Goal: Task Accomplishment & Management: Manage account settings

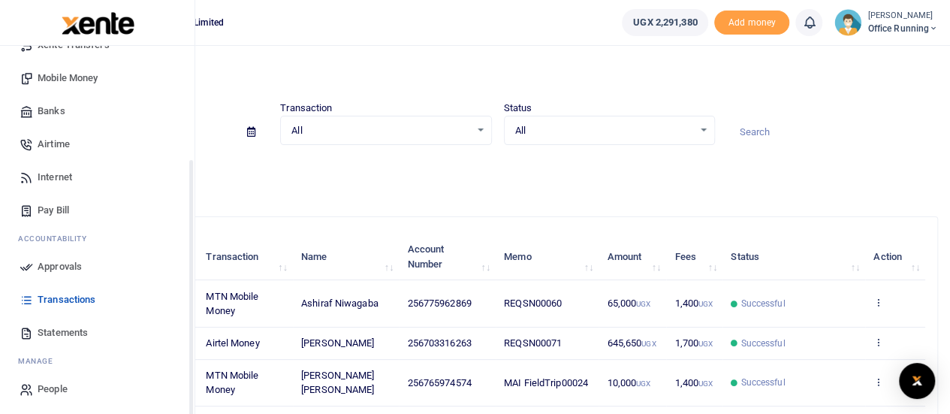
scroll to position [155, 0]
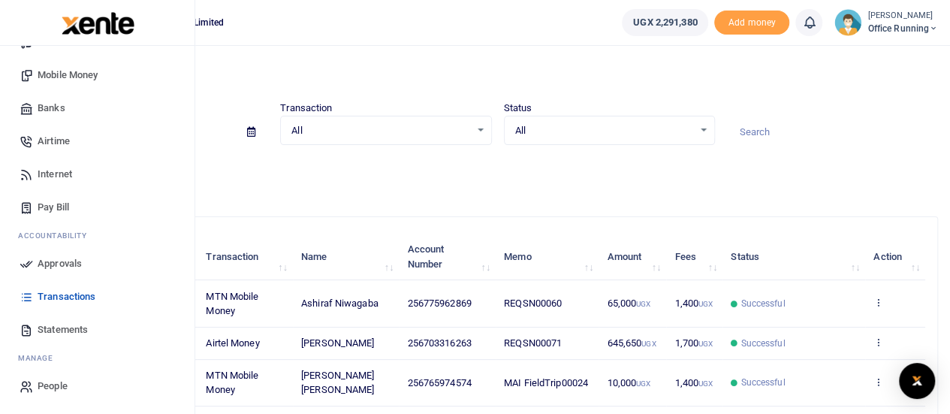
click at [68, 267] on span "Approvals" at bounding box center [60, 263] width 44 height 15
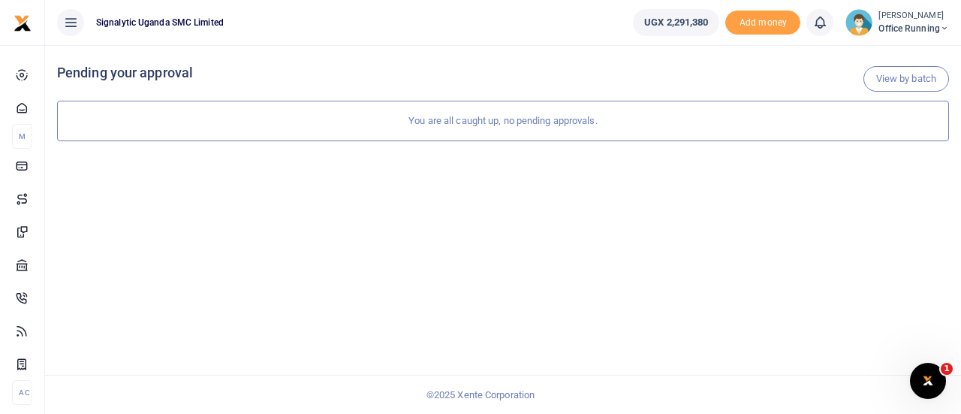
click at [916, 27] on span "Office Running" at bounding box center [914, 29] width 71 height 14
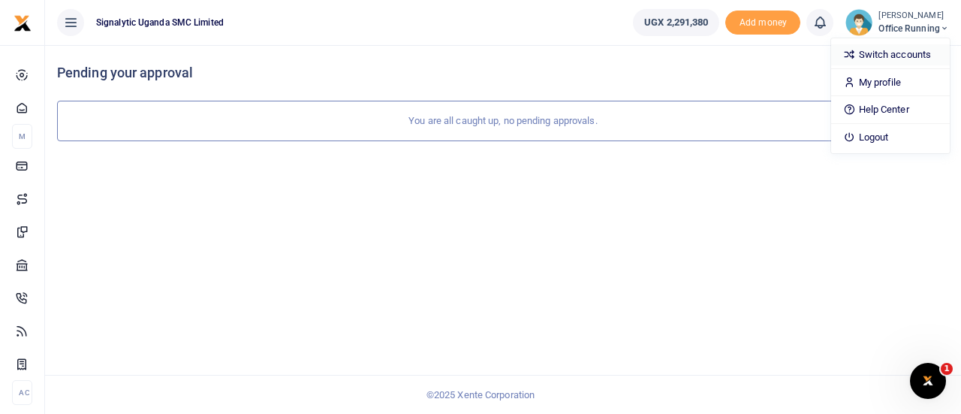
click at [886, 46] on link "Switch accounts" at bounding box center [890, 54] width 119 height 21
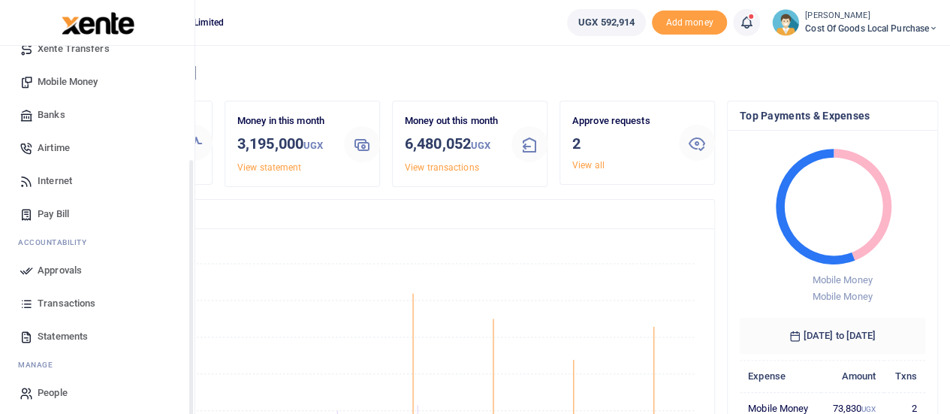
scroll to position [155, 0]
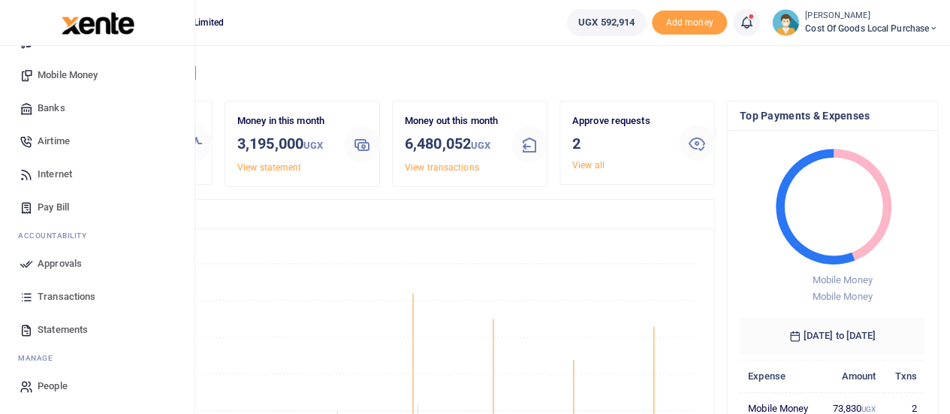
click at [54, 258] on span "Approvals" at bounding box center [60, 263] width 44 height 15
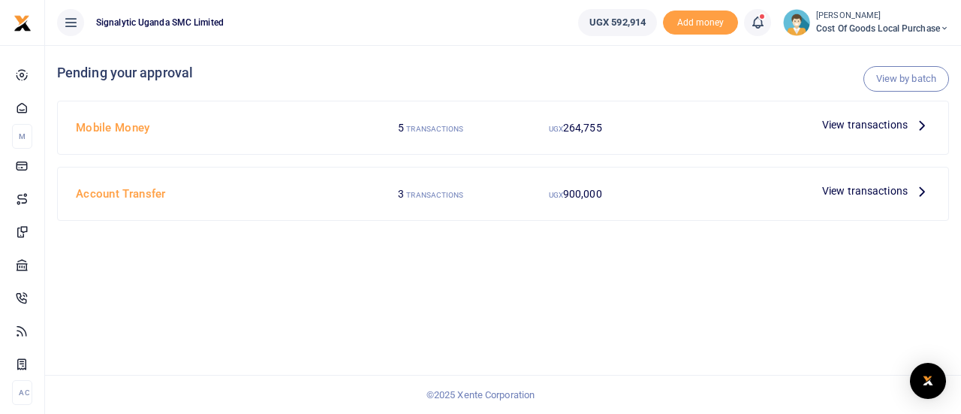
click at [854, 126] on span "View transactions" at bounding box center [865, 124] width 86 height 17
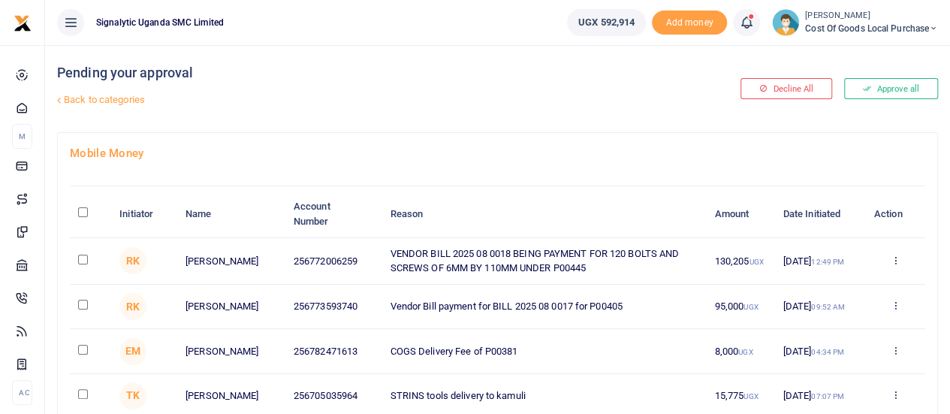
click at [895, 304] on icon at bounding box center [895, 305] width 10 height 11
click at [846, 334] on link "Approve" at bounding box center [839, 331] width 119 height 21
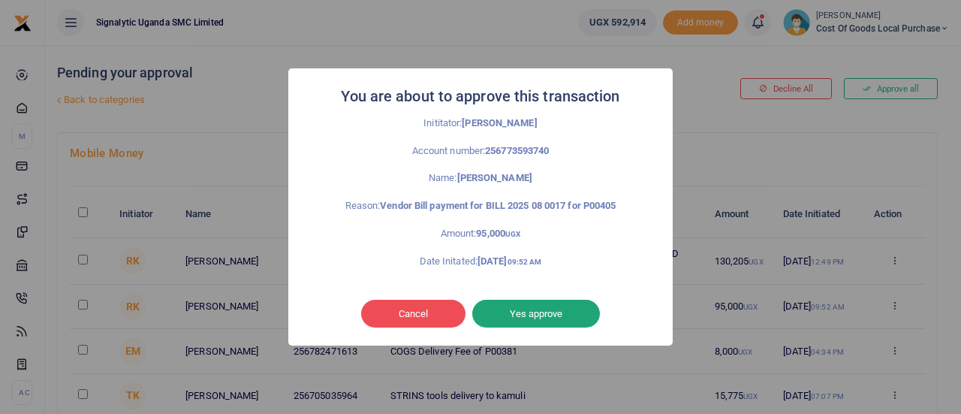
click at [541, 315] on button "Yes approve" at bounding box center [536, 314] width 128 height 29
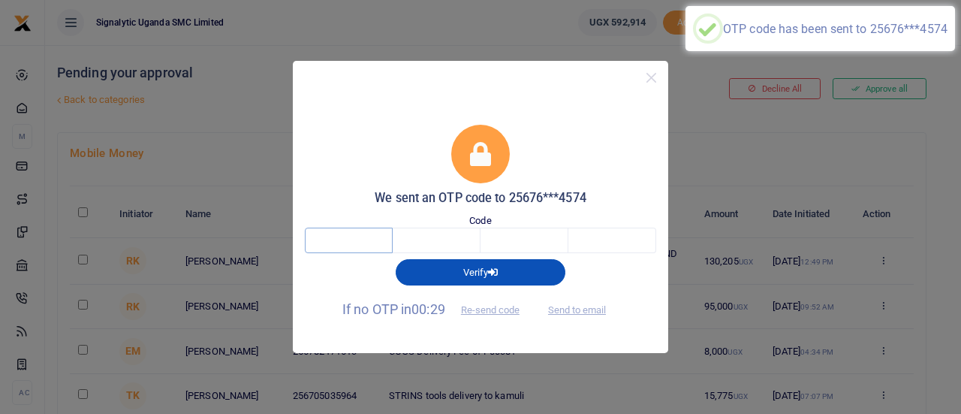
click at [360, 232] on input "text" at bounding box center [349, 241] width 88 height 26
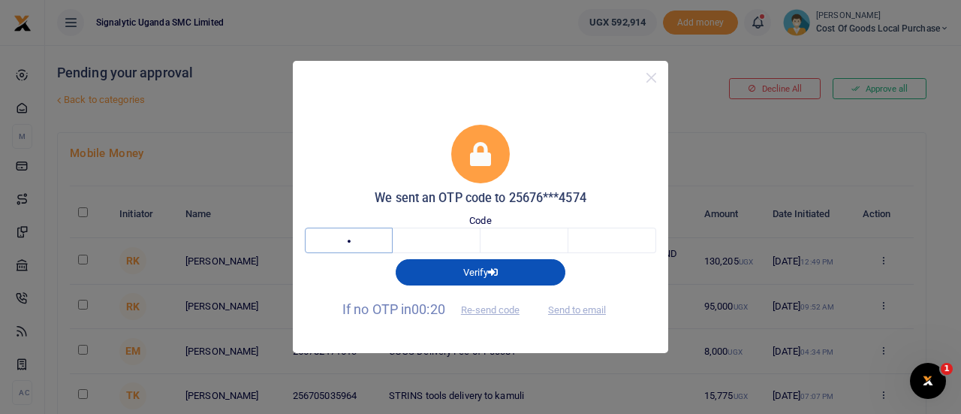
type input "8"
type input "5"
type input "1"
type input "8"
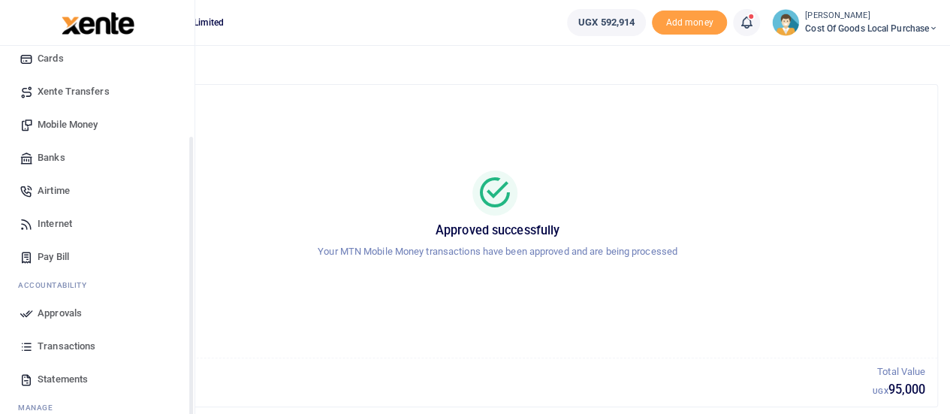
scroll to position [155, 0]
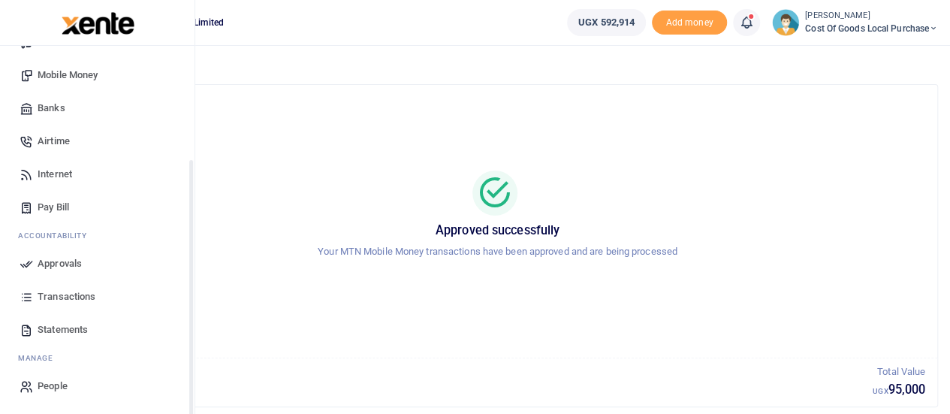
click at [66, 263] on span "Approvals" at bounding box center [60, 263] width 44 height 15
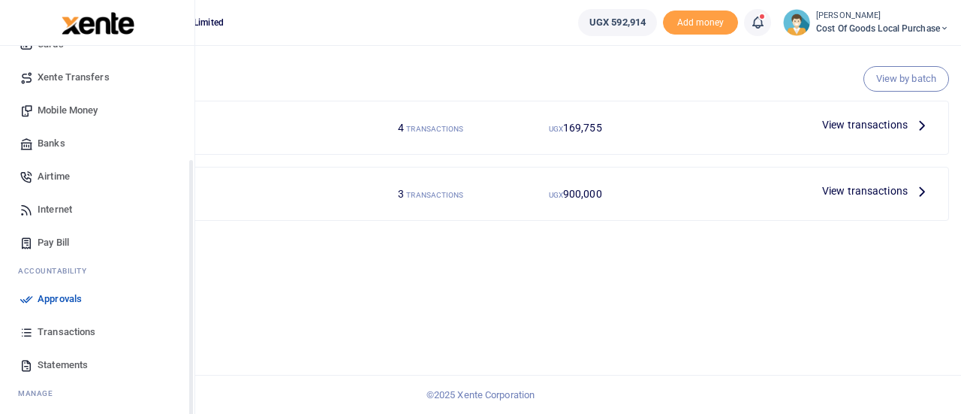
scroll to position [155, 0]
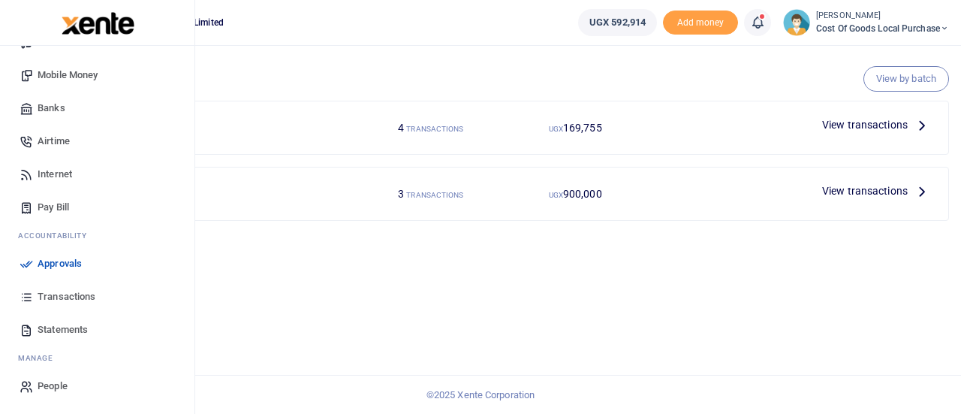
click at [53, 300] on span "Transactions" at bounding box center [67, 296] width 58 height 15
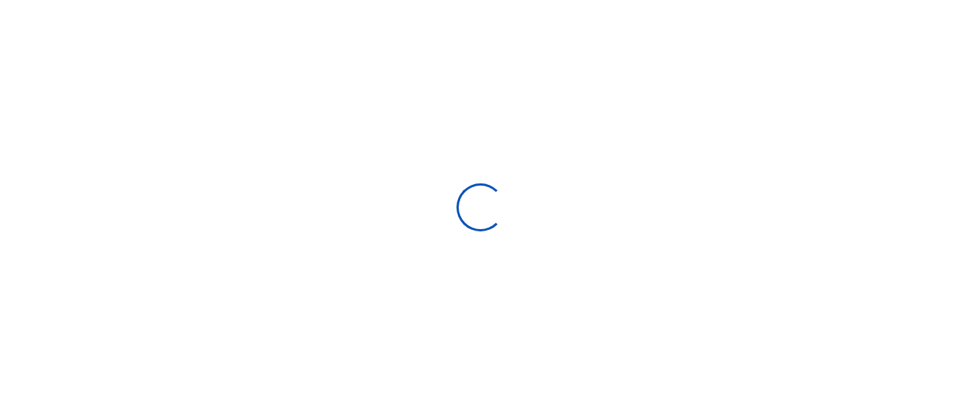
select select
type input "07/29/2025 - 08/27/2025"
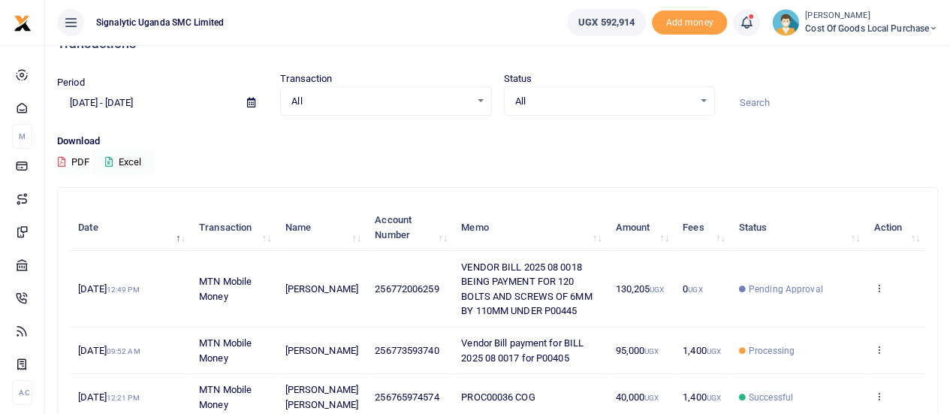
scroll to position [48, 0]
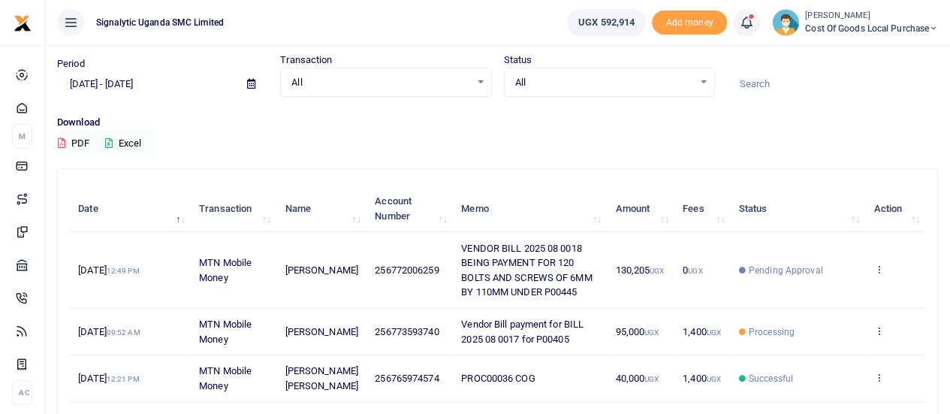
click at [882, 337] on link at bounding box center [878, 331] width 10 height 11
click at [878, 334] on icon at bounding box center [878, 330] width 10 height 11
click at [796, 140] on div "Download PDF Excel" at bounding box center [497, 135] width 881 height 41
click at [883, 267] on td "View details Send again" at bounding box center [895, 270] width 60 height 76
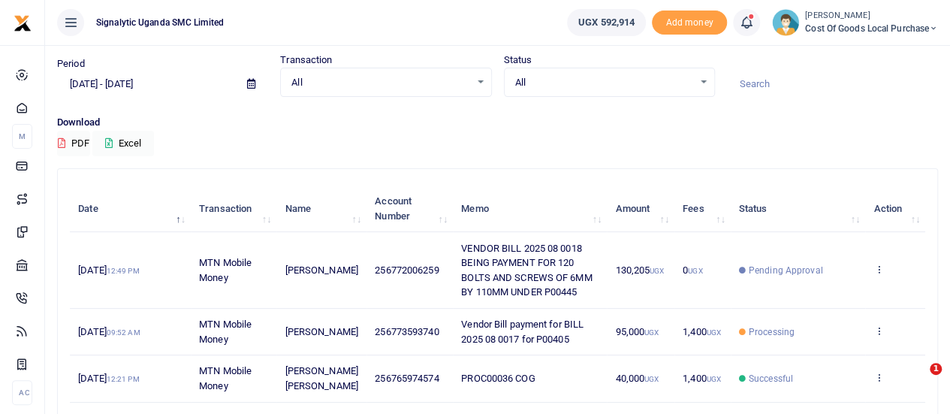
click at [872, 268] on td "View details Send again" at bounding box center [895, 270] width 60 height 76
click at [882, 267] on icon at bounding box center [878, 269] width 10 height 11
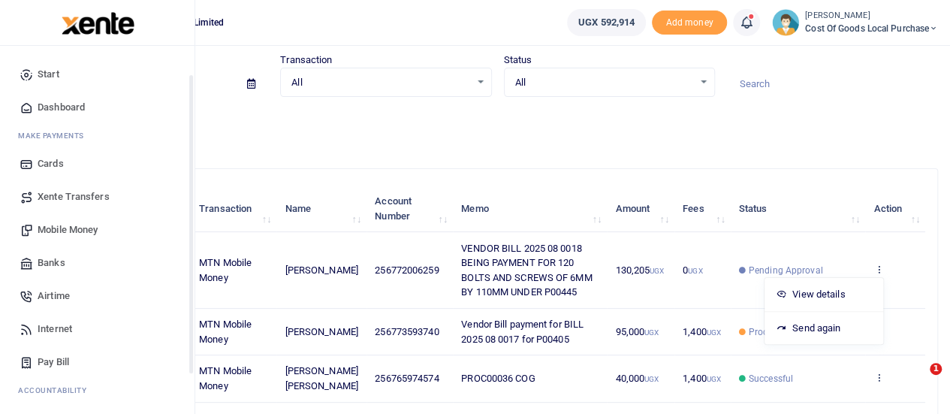
scroll to position [155, 0]
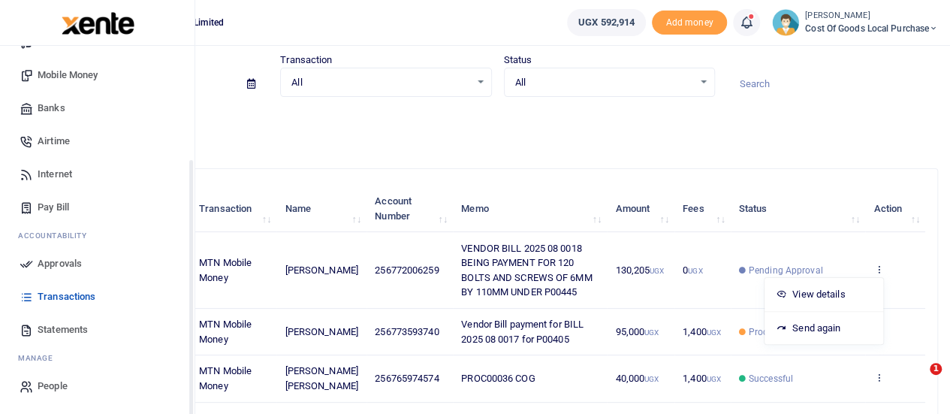
click at [63, 265] on span "Approvals" at bounding box center [60, 263] width 44 height 15
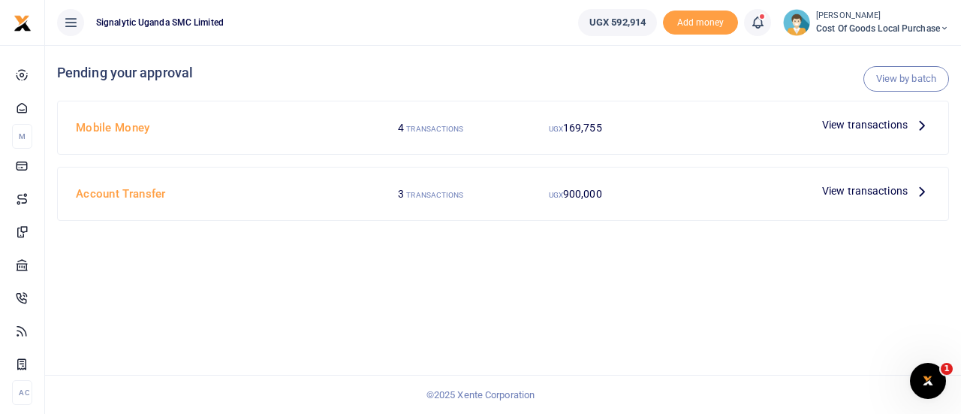
click at [876, 124] on span "View transactions" at bounding box center [865, 124] width 86 height 17
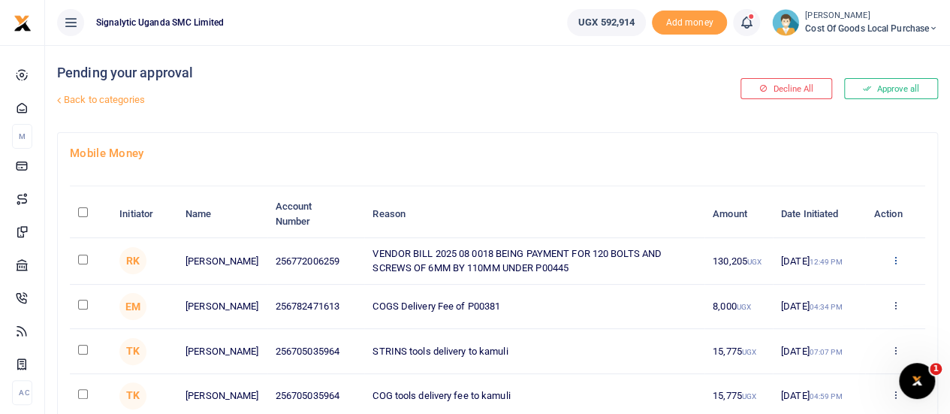
click at [897, 261] on icon at bounding box center [895, 260] width 10 height 11
click at [817, 282] on link "Approve" at bounding box center [839, 284] width 119 height 21
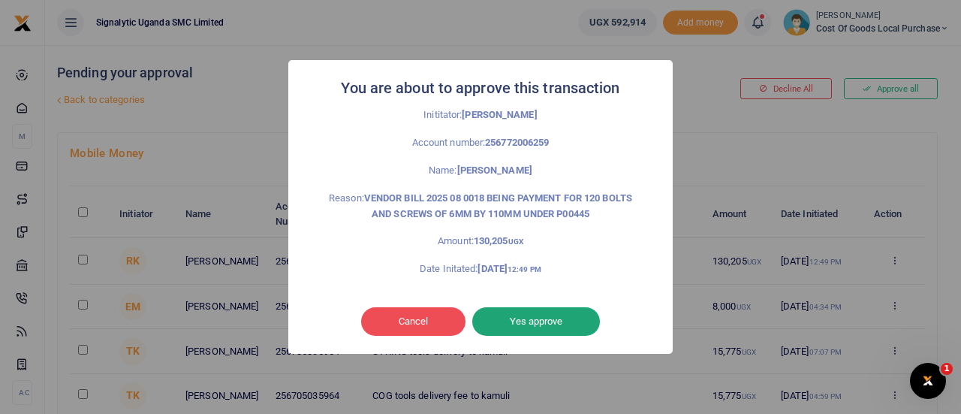
click at [545, 330] on button "Yes approve" at bounding box center [536, 321] width 128 height 29
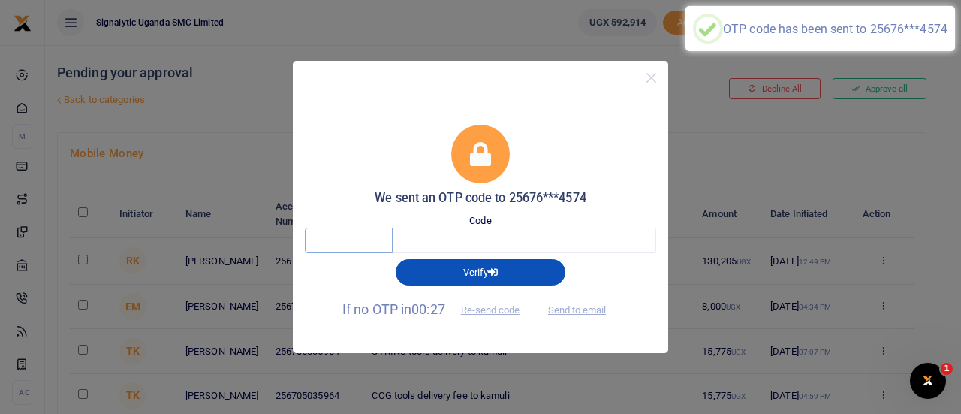
click at [341, 234] on input "text" at bounding box center [349, 241] width 88 height 26
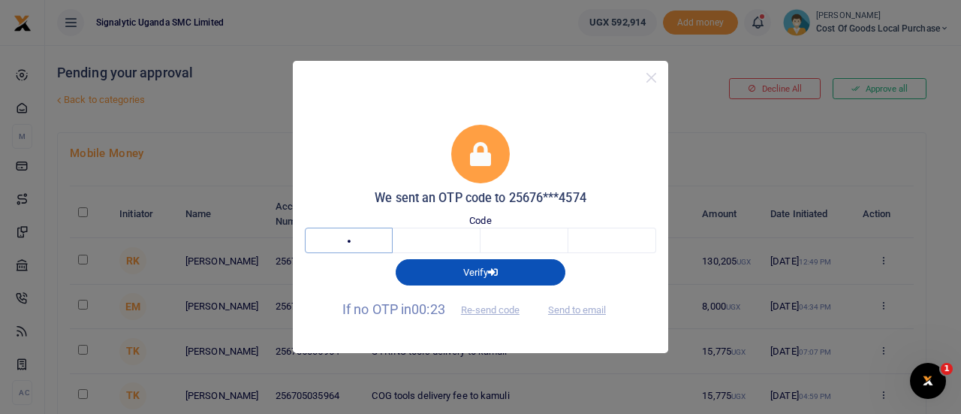
type input "3"
type input "2"
click at [362, 238] on input "3" at bounding box center [349, 241] width 88 height 26
type input "1"
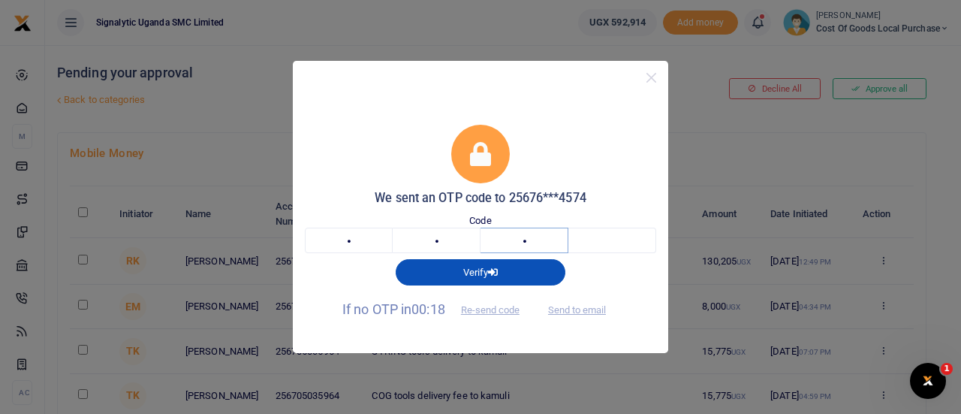
type input "3"
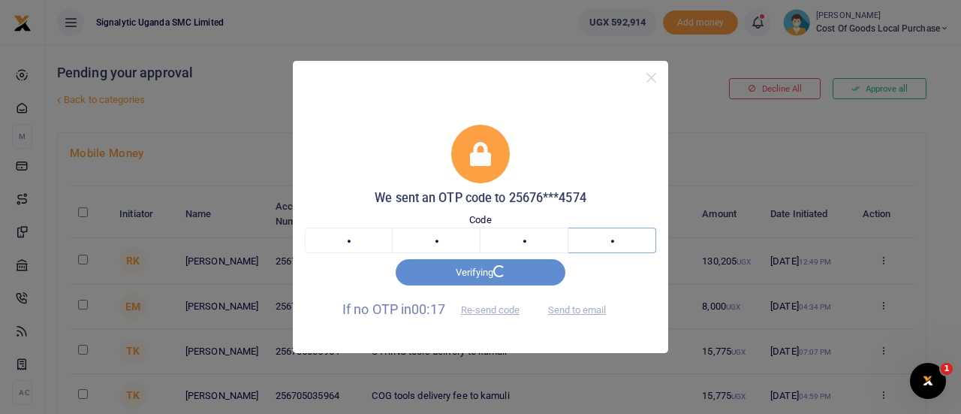
type input "2"
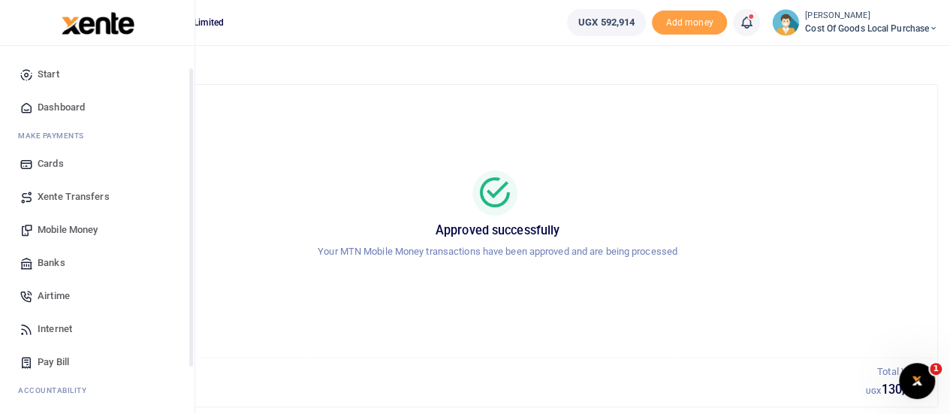
scroll to position [155, 0]
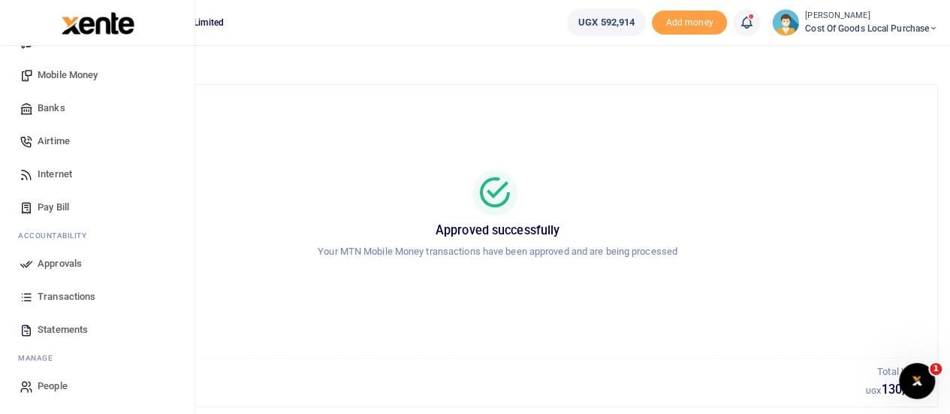
click at [66, 261] on span "Approvals" at bounding box center [60, 263] width 44 height 15
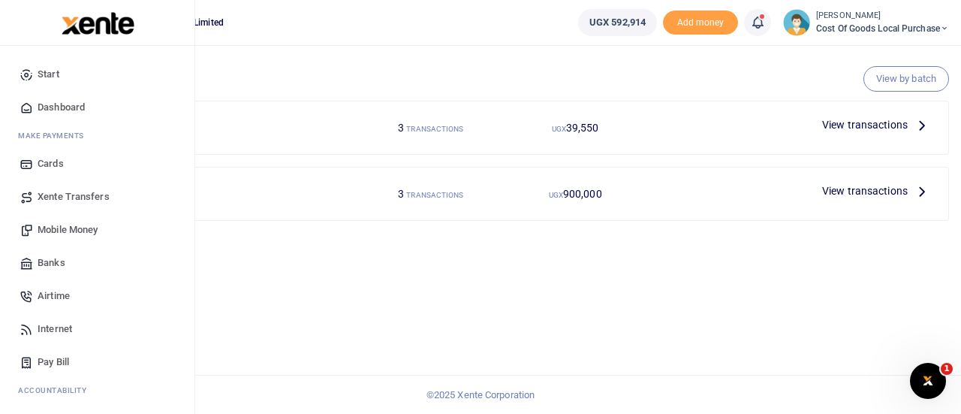
scroll to position [155, 0]
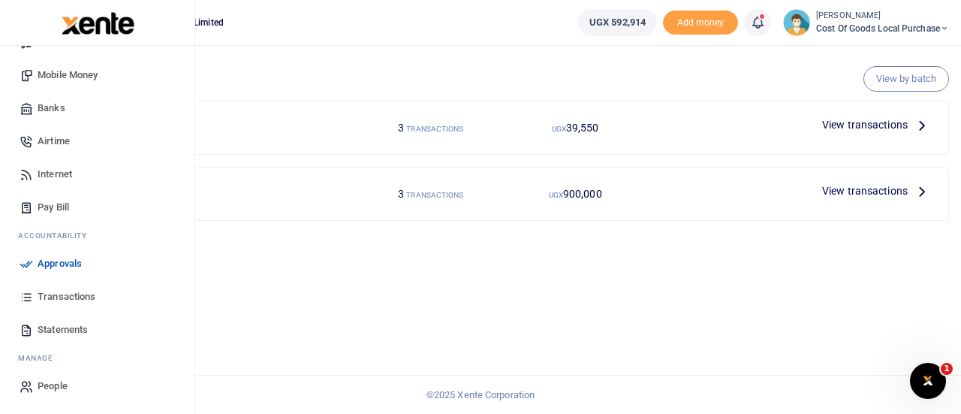
click at [60, 294] on span "Transactions" at bounding box center [67, 296] width 58 height 15
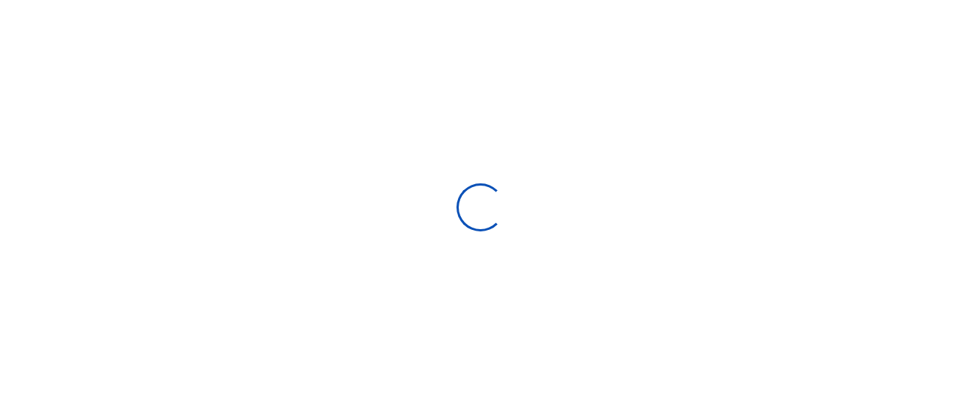
select select
type input "[DATE] - [DATE]"
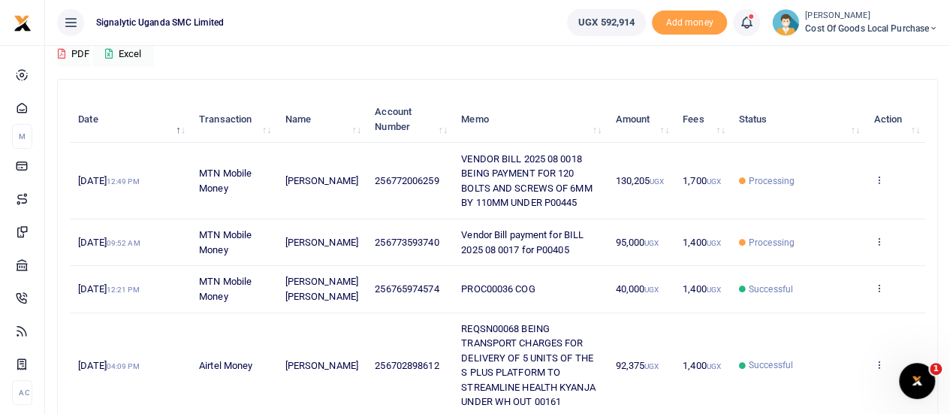
scroll to position [138, 0]
click at [879, 246] on icon at bounding box center [878, 240] width 10 height 11
click at [807, 265] on link "View details" at bounding box center [824, 272] width 119 height 21
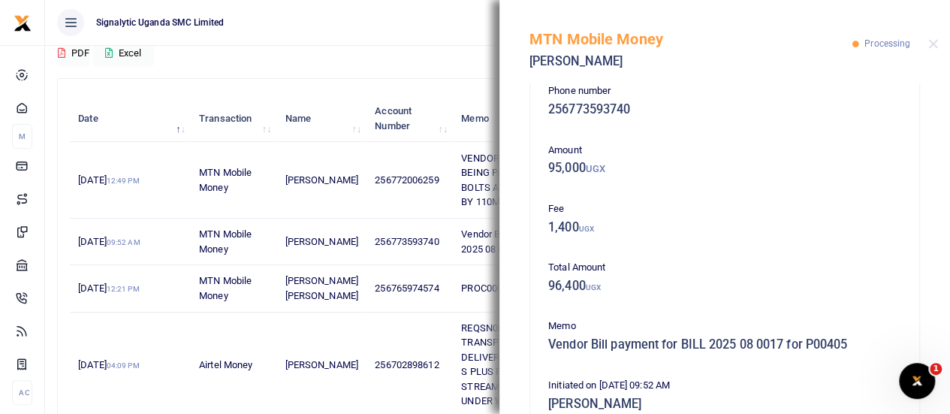
click at [938, 47] on div "MTN Mobile Money Robert Richard Kyebavuma Processing" at bounding box center [724, 41] width 451 height 83
click at [931, 44] on button "Close" at bounding box center [933, 44] width 10 height 10
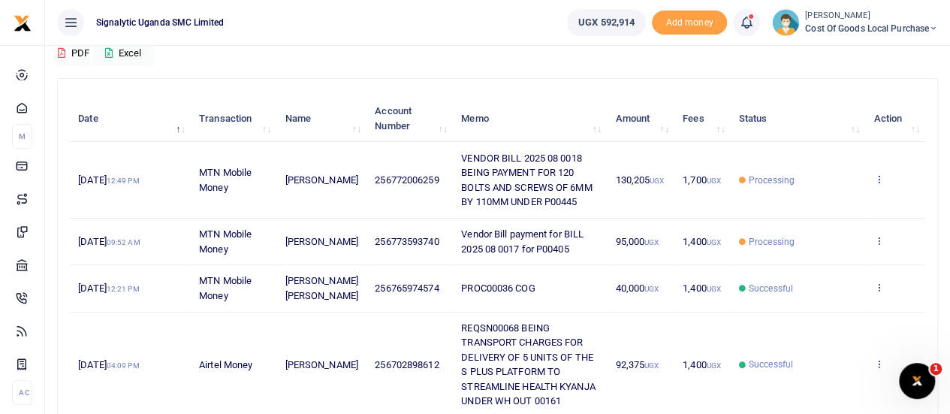
click at [879, 178] on icon at bounding box center [878, 178] width 10 height 11
click at [828, 201] on link "View details" at bounding box center [824, 204] width 119 height 21
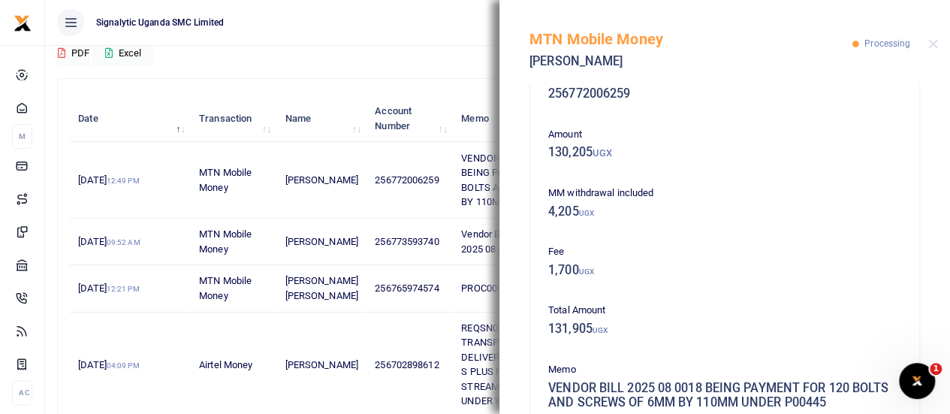
scroll to position [38, 0]
click at [928, 39] on div at bounding box center [933, 44] width 10 height 10
click at [928, 40] on button "Close" at bounding box center [933, 44] width 10 height 10
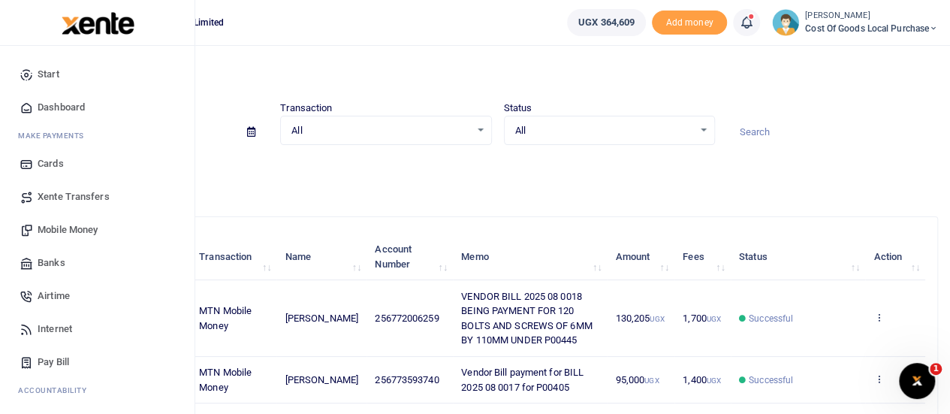
scroll to position [155, 0]
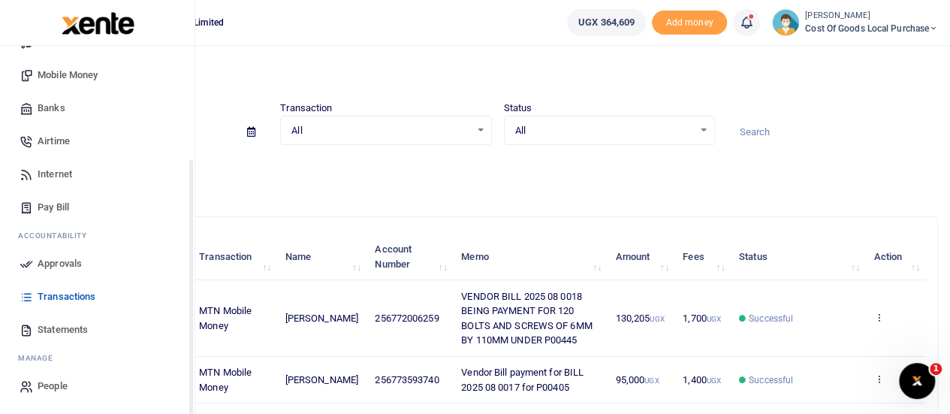
click at [67, 264] on span "Approvals" at bounding box center [60, 263] width 44 height 15
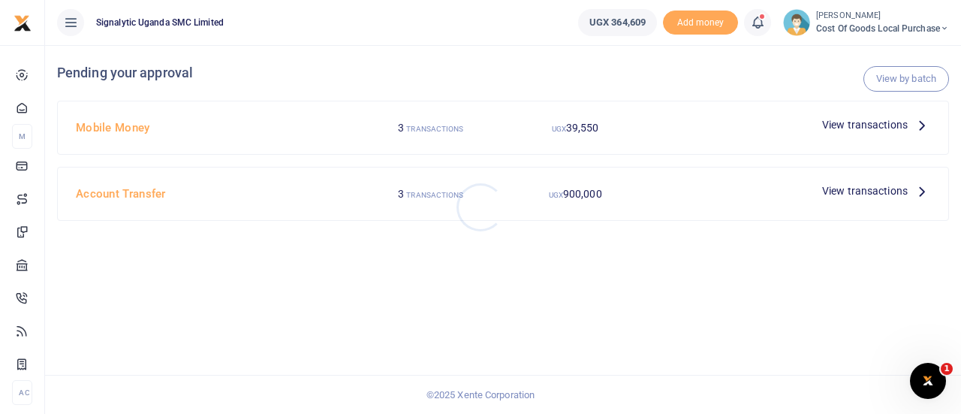
click at [867, 124] on div at bounding box center [480, 207] width 961 height 414
click at [849, 124] on span "View transactions" at bounding box center [865, 124] width 86 height 17
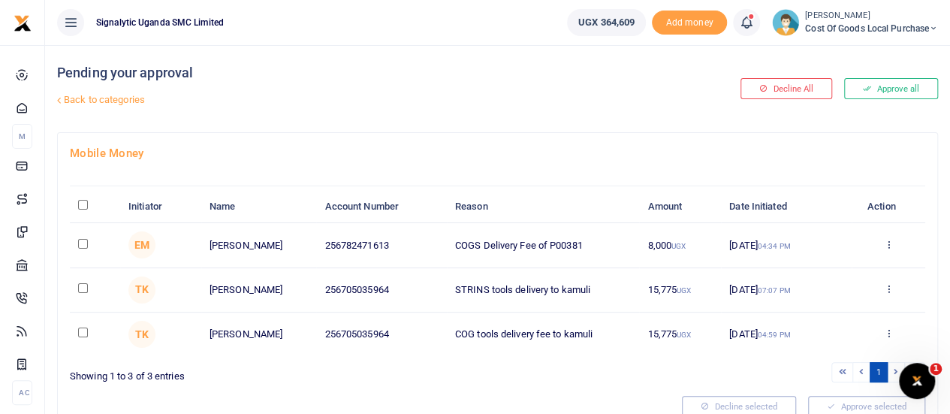
click at [822, 25] on span "Cost of Goods Local Purchase" at bounding box center [871, 29] width 133 height 14
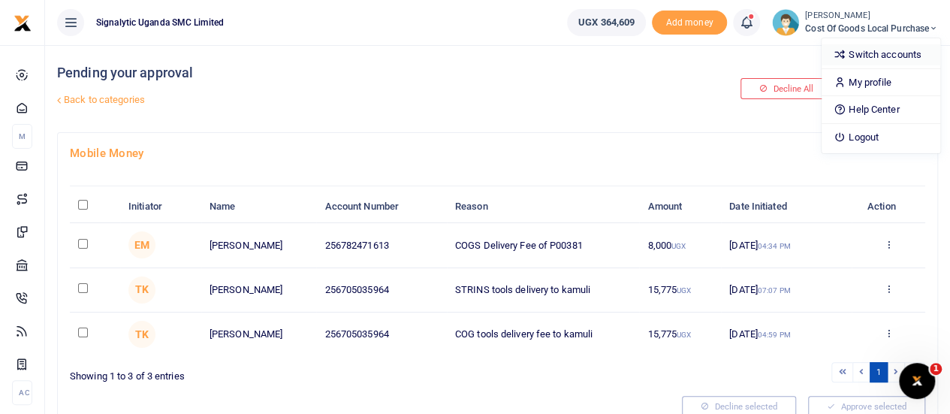
click at [877, 56] on link "Switch accounts" at bounding box center [881, 54] width 119 height 21
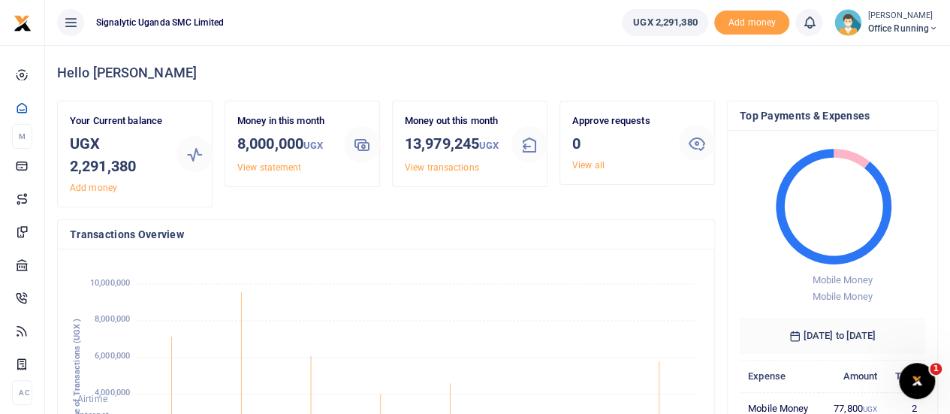
click at [894, 26] on span "Office Running" at bounding box center [902, 29] width 71 height 14
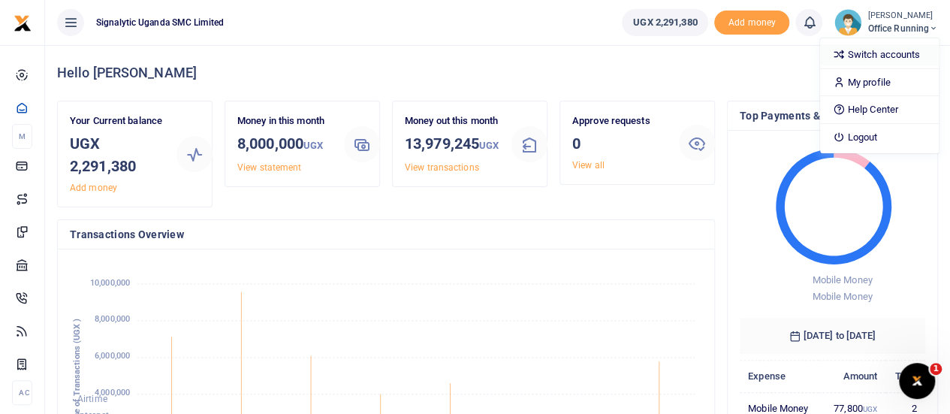
click at [859, 61] on link "Switch accounts" at bounding box center [879, 54] width 119 height 21
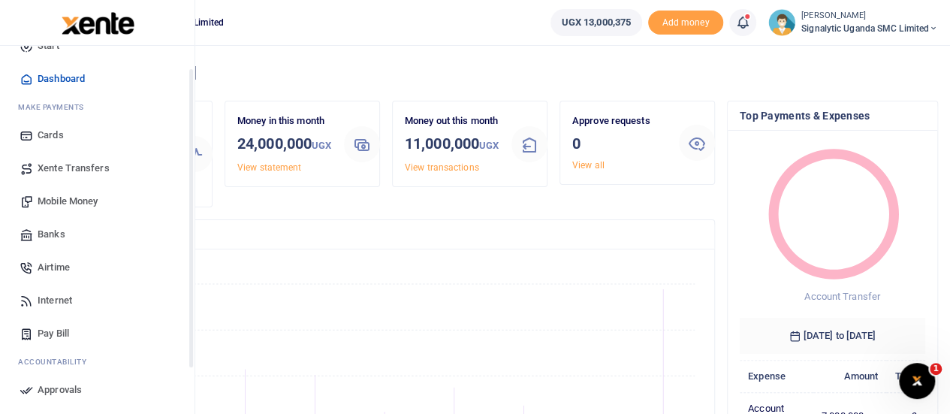
scroll to position [27, 0]
click at [69, 167] on span "Xente Transfers" at bounding box center [74, 169] width 72 height 15
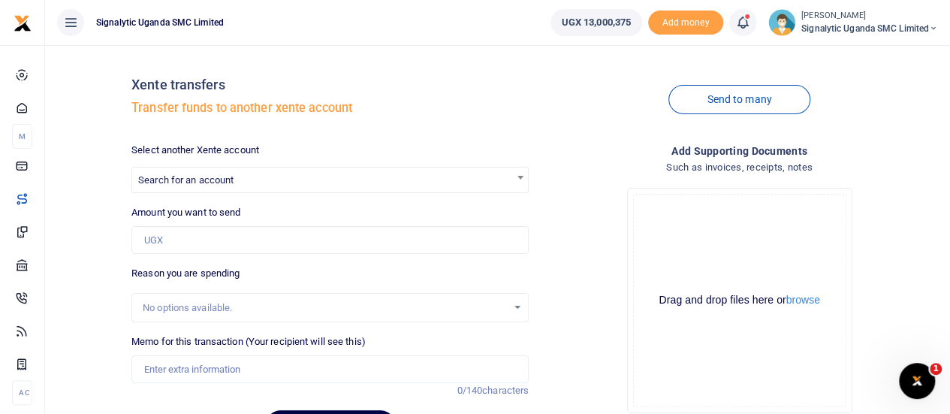
click at [282, 183] on span "Search for an account" at bounding box center [330, 178] width 396 height 23
type input "l"
type input "c"
type input "g"
click at [75, 187] on div "Xente transfers Transfer funds to another xente account Send to many Select ano…" at bounding box center [497, 254] width 893 height 394
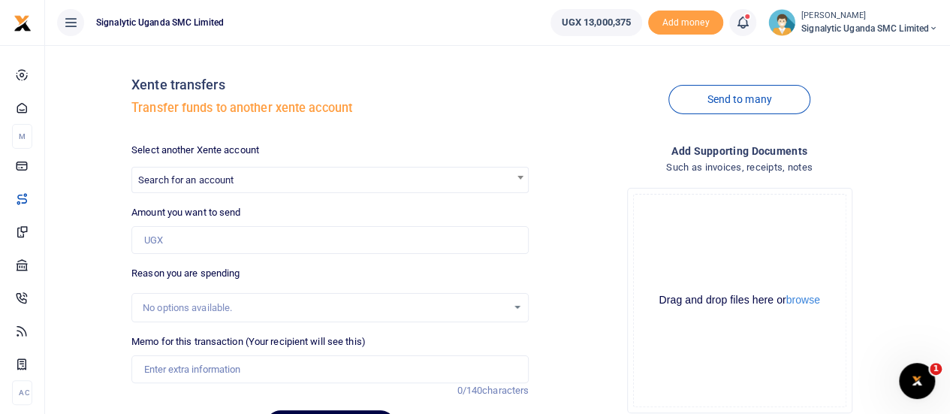
click at [243, 176] on span "Search for an account" at bounding box center [330, 178] width 396 height 23
click at [878, 20] on small "[PERSON_NAME]" at bounding box center [869, 16] width 137 height 13
click at [870, 59] on link "Switch accounts" at bounding box center [881, 54] width 119 height 21
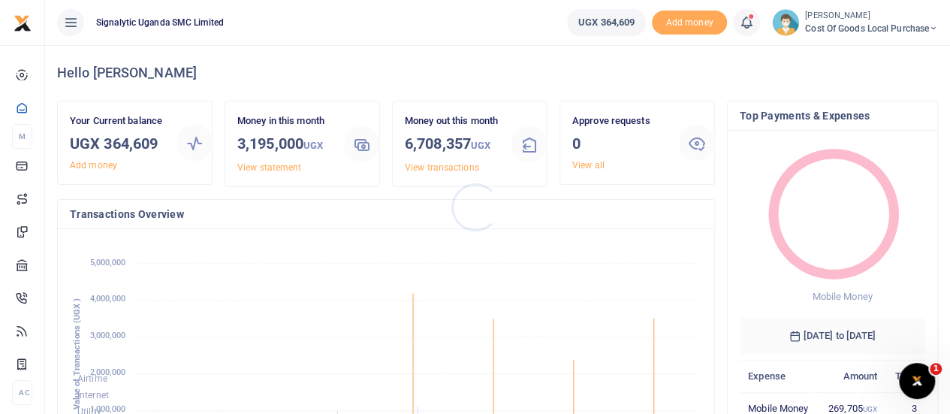
click at [867, 31] on div at bounding box center [475, 207] width 950 height 414
click at [906, 23] on span "Cost of Goods Local Purchase" at bounding box center [871, 29] width 133 height 14
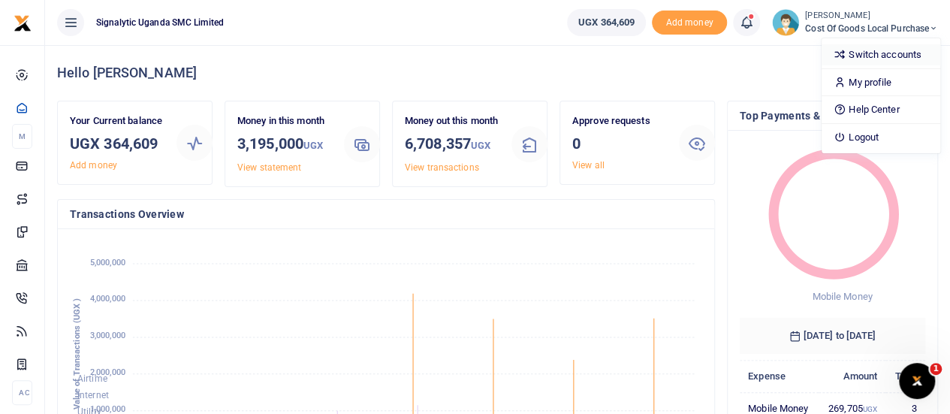
click at [855, 53] on link "Switch accounts" at bounding box center [881, 54] width 119 height 21
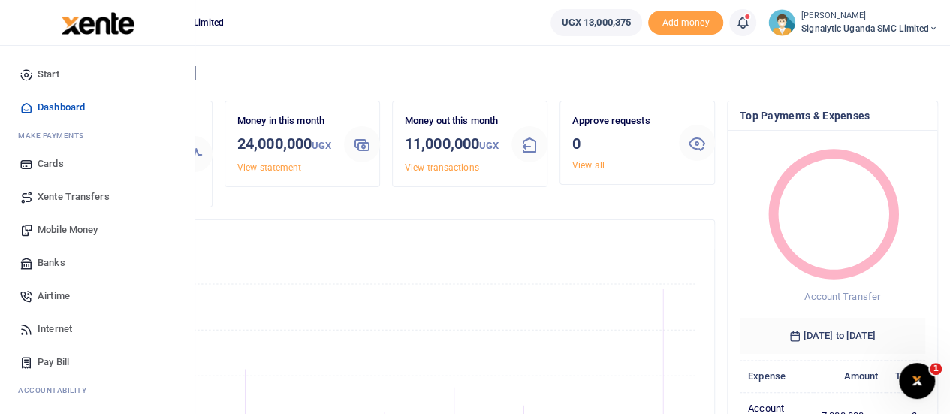
click at [52, 192] on span "Xente Transfers" at bounding box center [74, 196] width 72 height 15
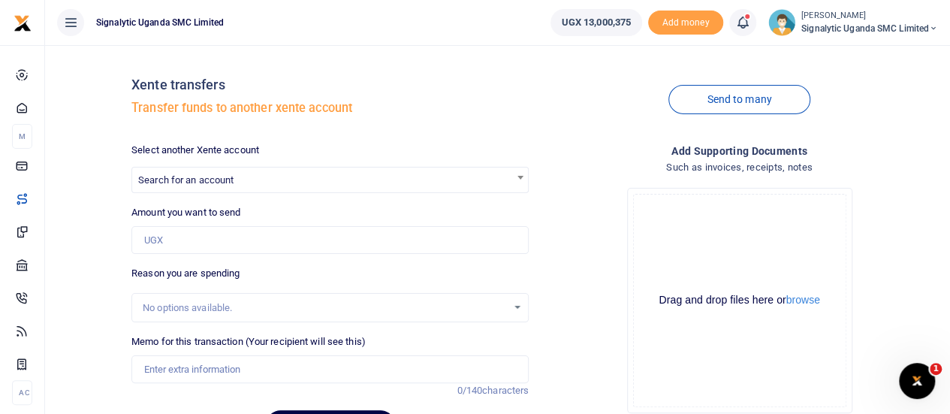
click at [260, 179] on span "Search for an account" at bounding box center [330, 178] width 396 height 23
type input "c"
click at [104, 188] on div "Xente transfers Transfer funds to another xente account Send to many Select ano…" at bounding box center [497, 254] width 893 height 394
click at [272, 178] on span "Search for an account" at bounding box center [330, 178] width 396 height 23
type input "goods local"
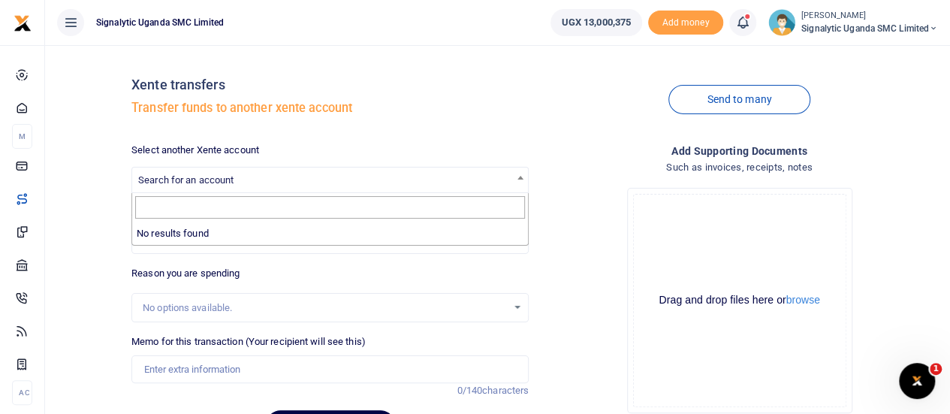
click at [89, 189] on div "Xente transfers Transfer funds to another xente account Send to many Select ano…" at bounding box center [497, 254] width 893 height 394
click at [263, 182] on span "Search for an account" at bounding box center [330, 178] width 396 height 23
type input "c"
type input "purchase"
click at [541, 110] on div "Send to many" at bounding box center [739, 100] width 409 height 86
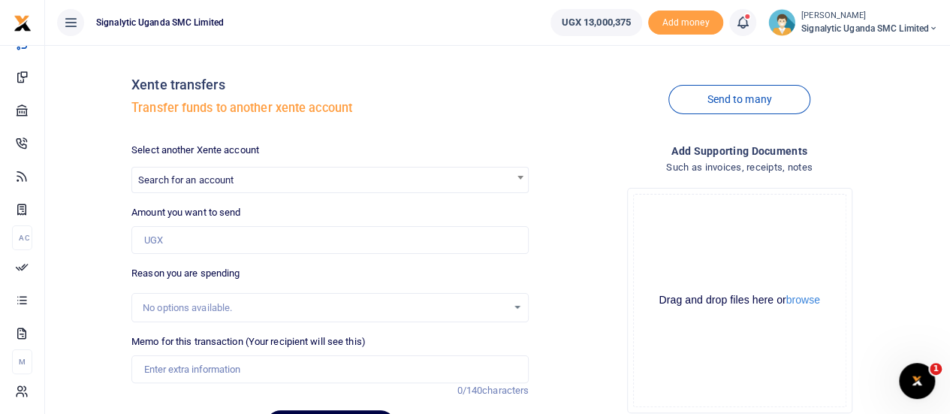
click at [869, 19] on small "[PERSON_NAME]" at bounding box center [869, 16] width 137 height 13
click at [859, 54] on link "Switch accounts" at bounding box center [881, 54] width 119 height 21
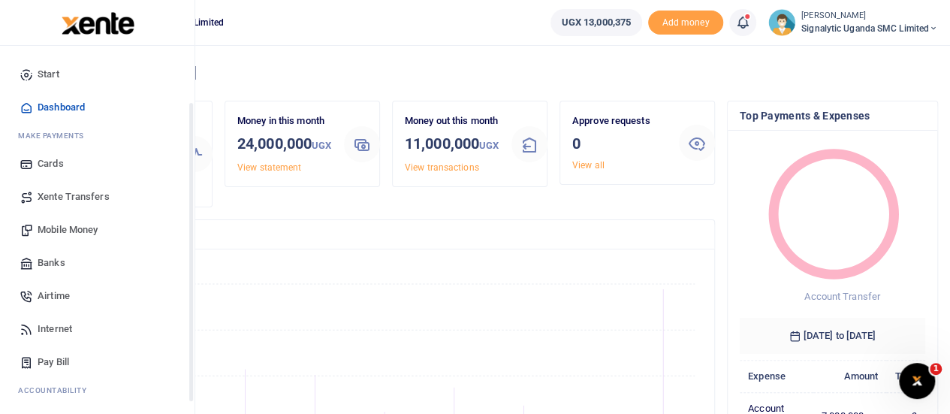
scroll to position [155, 0]
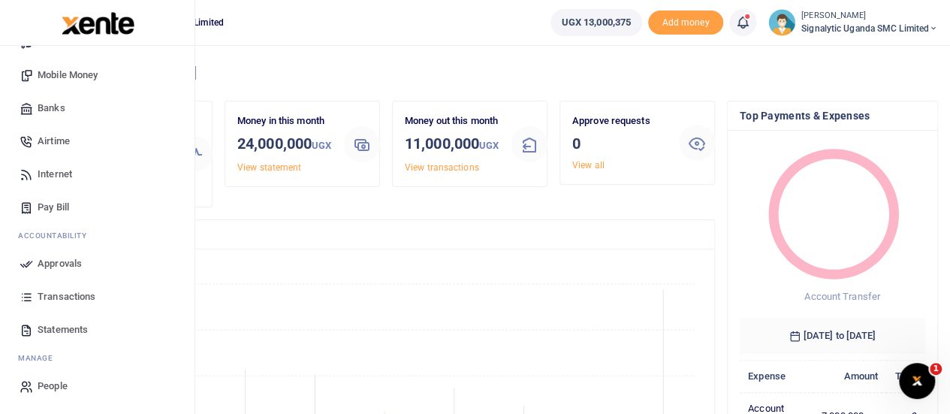
click at [68, 301] on span "Transactions" at bounding box center [67, 296] width 58 height 15
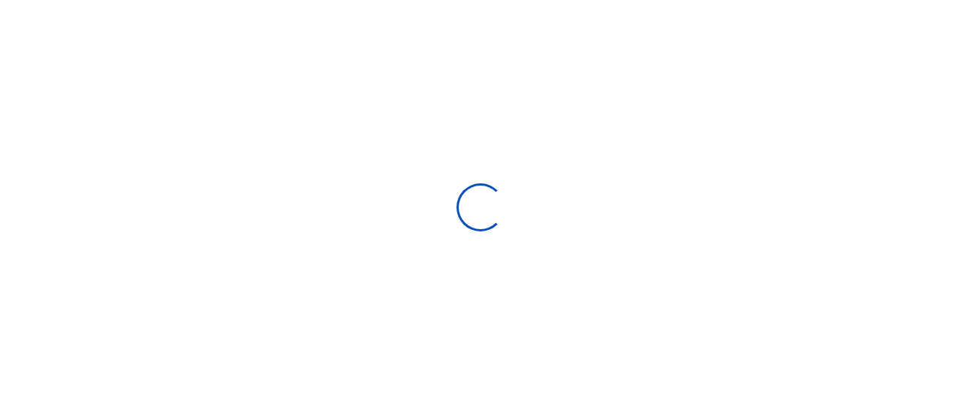
select select
type input "[DATE] - [DATE]"
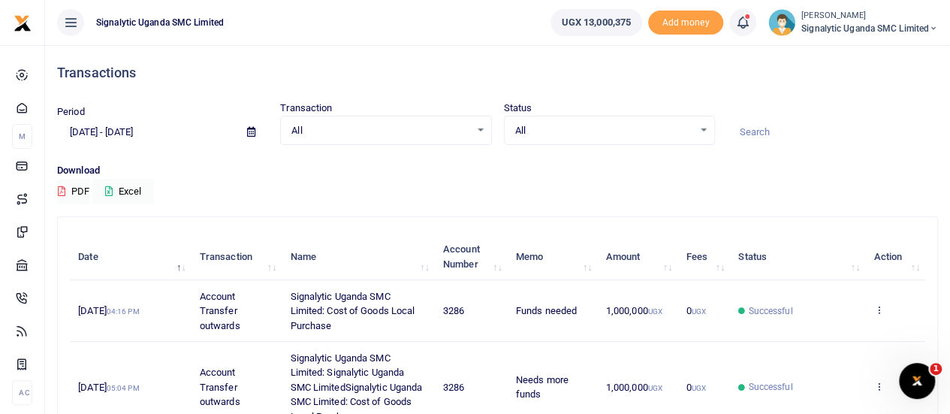
scroll to position [81, 0]
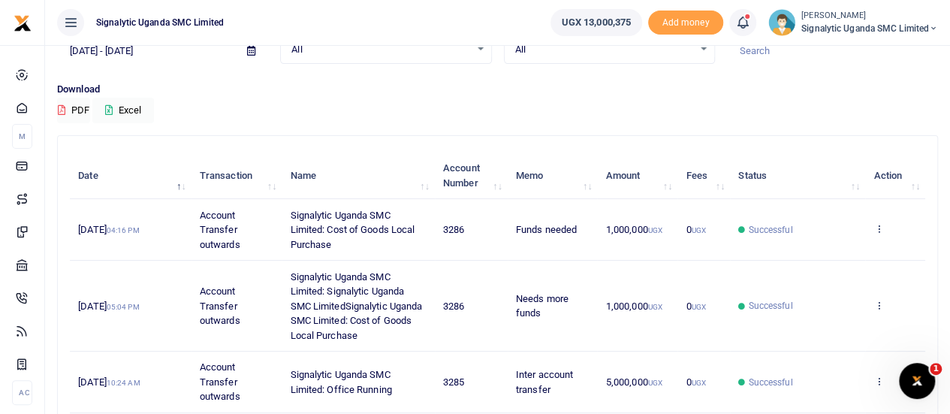
click at [885, 228] on td "View details Send again" at bounding box center [895, 230] width 60 height 62
click at [876, 223] on icon at bounding box center [878, 228] width 10 height 11
click at [820, 285] on link "Send again" at bounding box center [824, 287] width 119 height 21
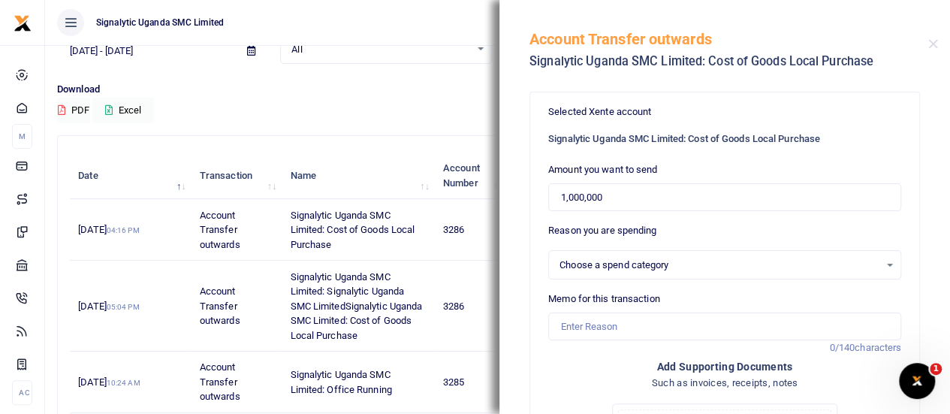
select select
click at [566, 197] on input "1,000,000" at bounding box center [724, 197] width 353 height 29
type input "3,000,000"
click at [510, 127] on div "Selected Xente account Signalytic Uganda SMC Limited: Cost of Goods Local Purch…" at bounding box center [724, 248] width 451 height 330
click at [655, 331] on input "Memo for this transaction" at bounding box center [724, 326] width 353 height 29
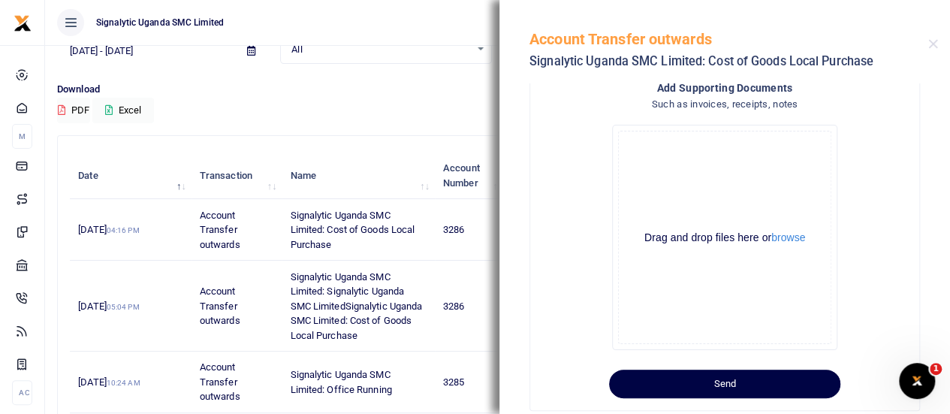
scroll to position [297, 0]
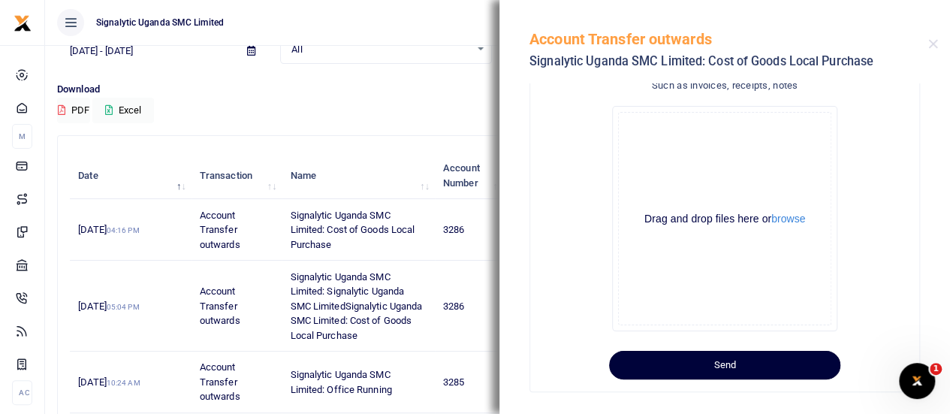
type input "[PERSON_NAME] did this transfer"
click at [716, 357] on button "Send" at bounding box center [724, 365] width 231 height 29
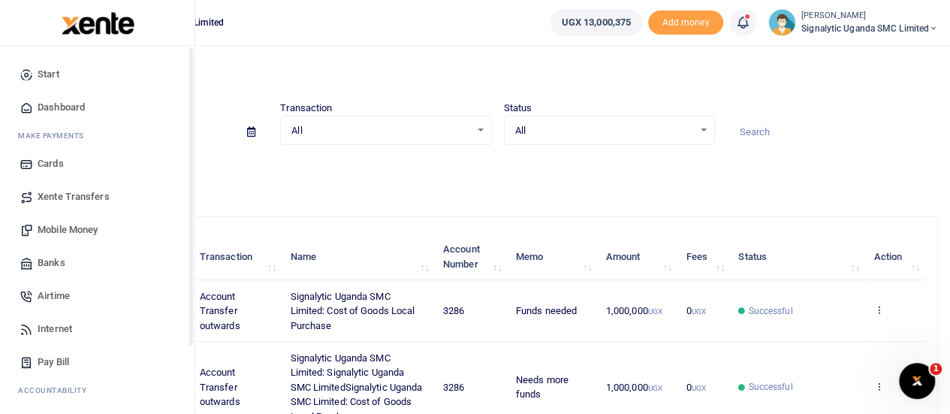
scroll to position [155, 0]
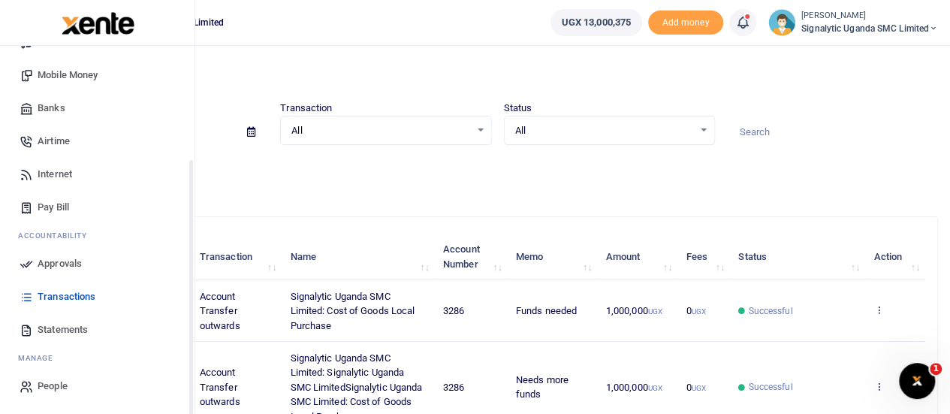
click at [58, 270] on span "Approvals" at bounding box center [60, 263] width 44 height 15
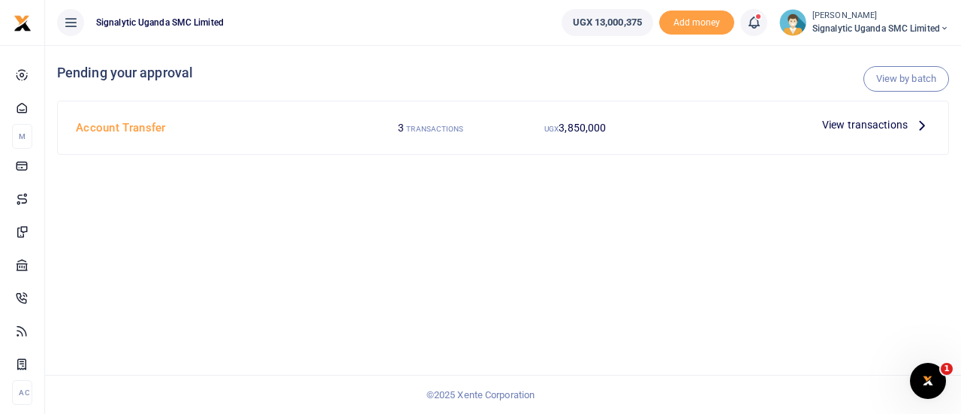
click at [847, 123] on span "View transactions" at bounding box center [865, 124] width 86 height 17
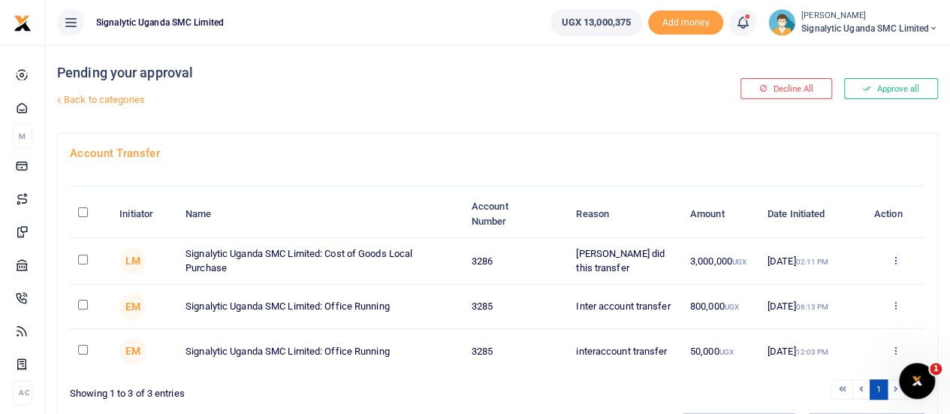
click at [895, 258] on icon at bounding box center [895, 260] width 10 height 11
click at [837, 285] on link "Approve" at bounding box center [839, 284] width 119 height 21
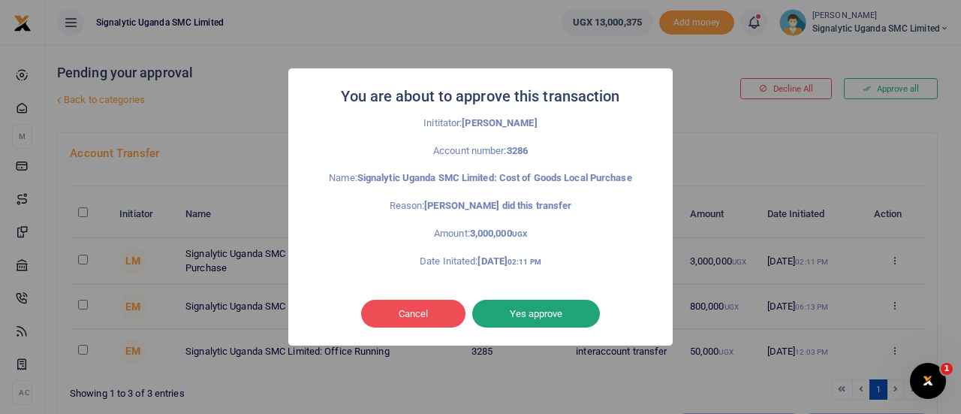
click at [541, 301] on button "Yes approve" at bounding box center [536, 314] width 128 height 29
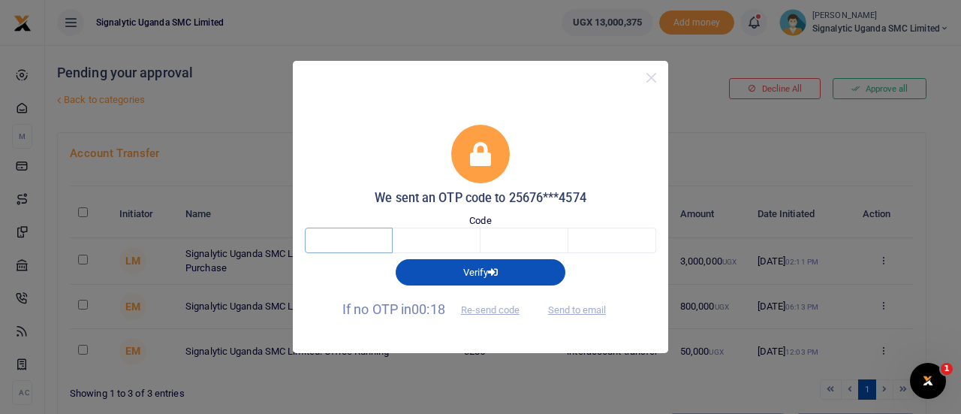
click at [336, 245] on input "text" at bounding box center [349, 241] width 88 height 26
type input "3"
type input "1"
type input "3"
type input "1"
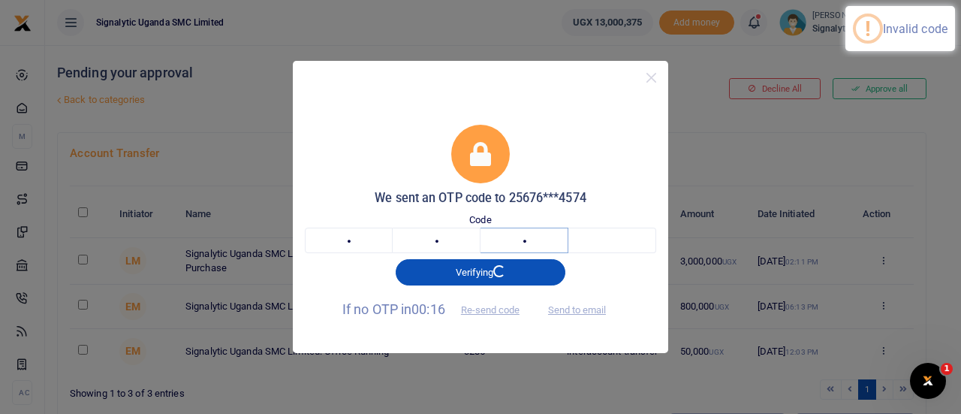
type input "2"
type input "3"
type input "1"
type input "3"
type input "2"
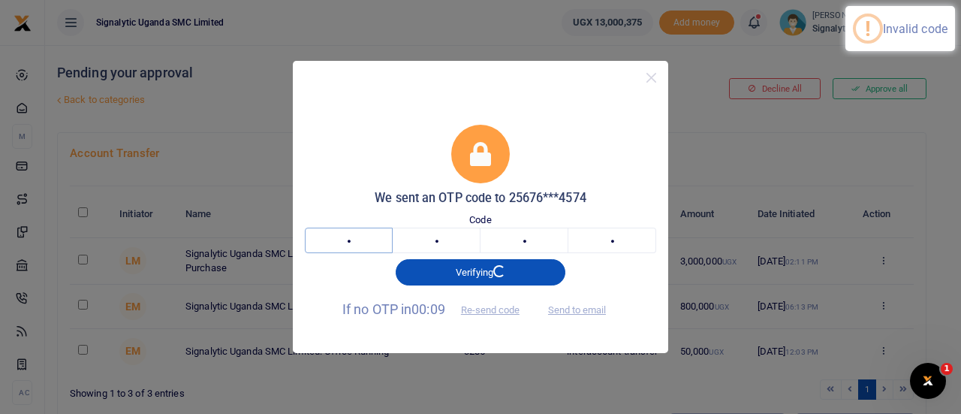
click at [360, 241] on input "3" at bounding box center [349, 241] width 88 height 26
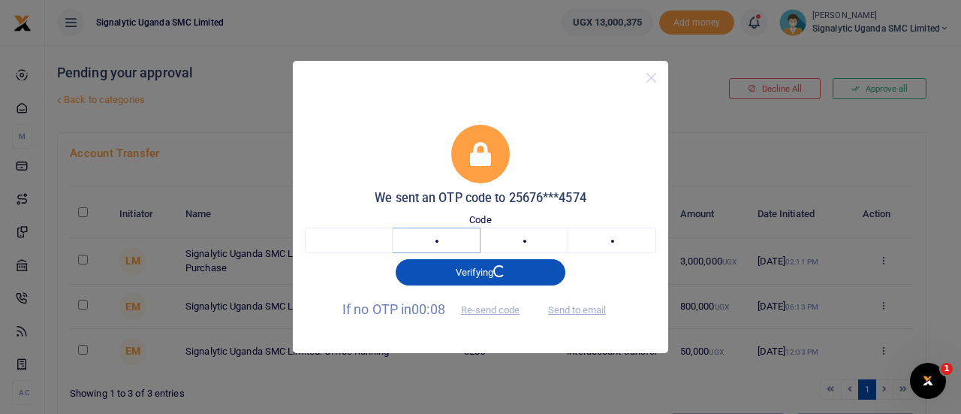
click at [432, 240] on input "1" at bounding box center [437, 241] width 88 height 26
click at [541, 246] on input "3" at bounding box center [525, 241] width 88 height 26
click at [603, 238] on input "2" at bounding box center [613, 241] width 88 height 26
click at [342, 238] on input "text" at bounding box center [349, 241] width 88 height 26
type input "5"
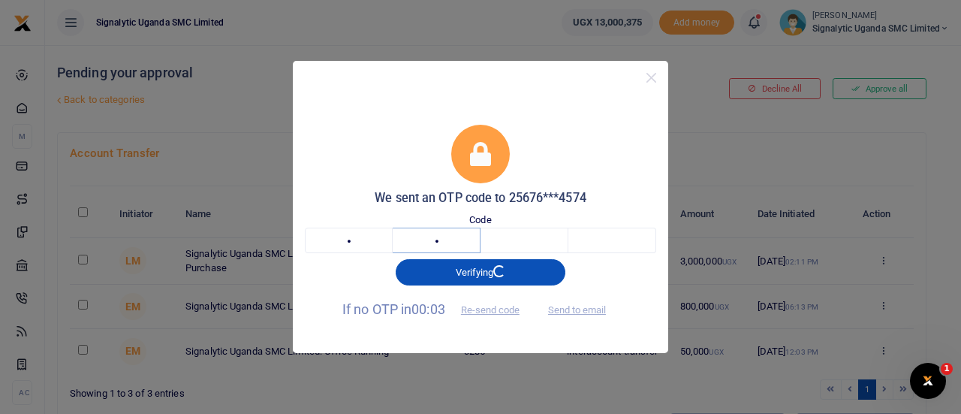
type input "1"
type input "0"
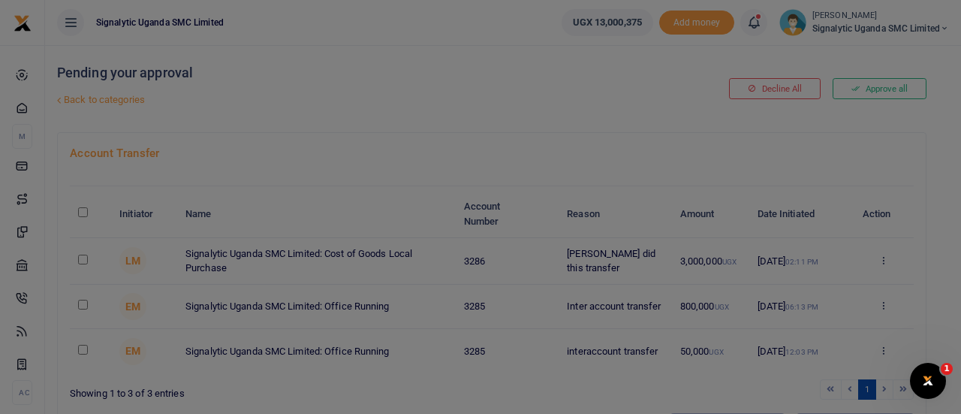
type input "6"
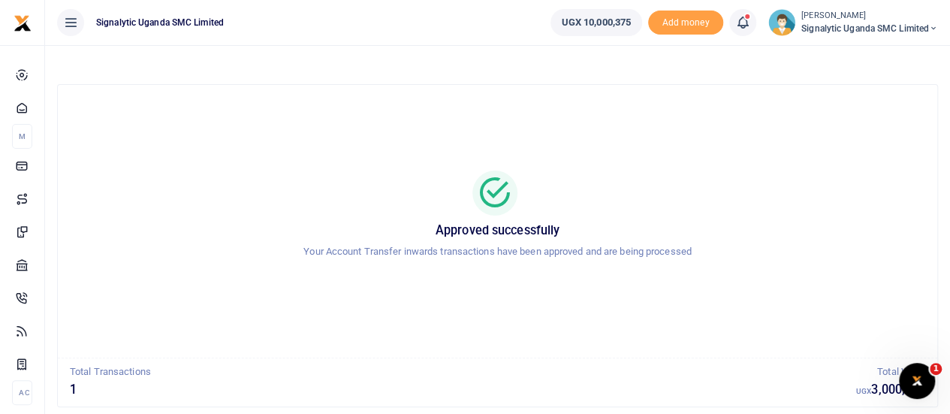
click at [864, 32] on span "Signalytic Uganda SMC Limited" at bounding box center [869, 29] width 137 height 14
click at [864, 49] on link "Switch accounts" at bounding box center [881, 54] width 119 height 21
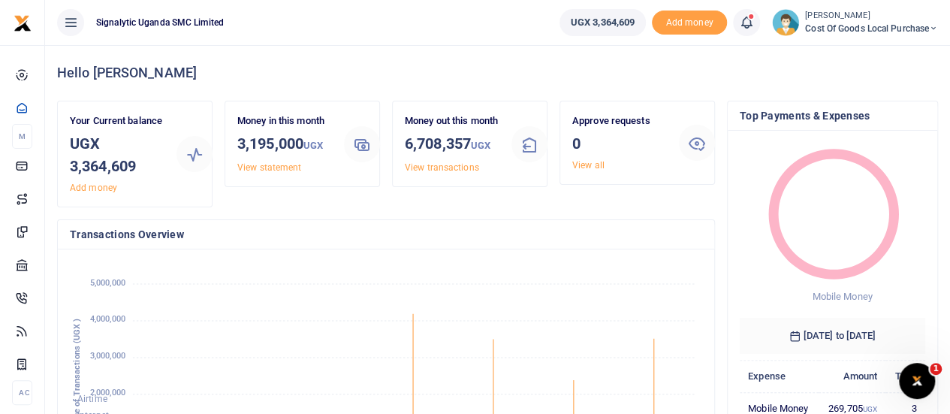
click at [849, 31] on span "Cost of Goods Local Purchase" at bounding box center [871, 29] width 133 height 14
click at [851, 50] on link "Switch accounts" at bounding box center [881, 54] width 119 height 21
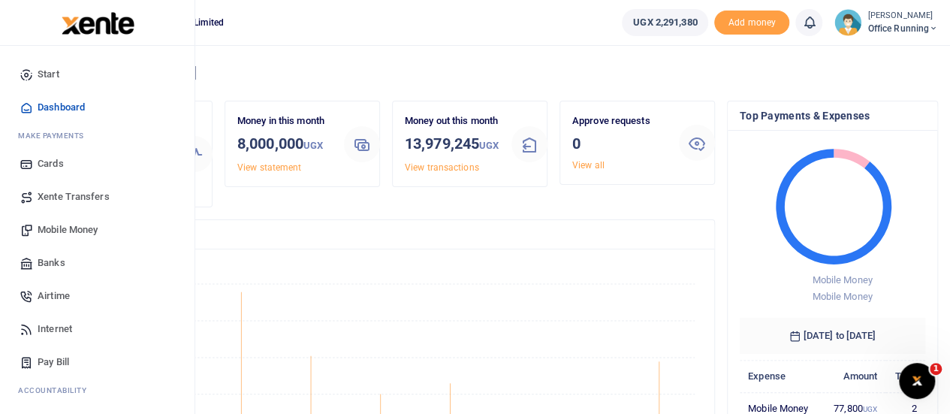
click at [81, 195] on span "Xente Transfers" at bounding box center [74, 196] width 72 height 15
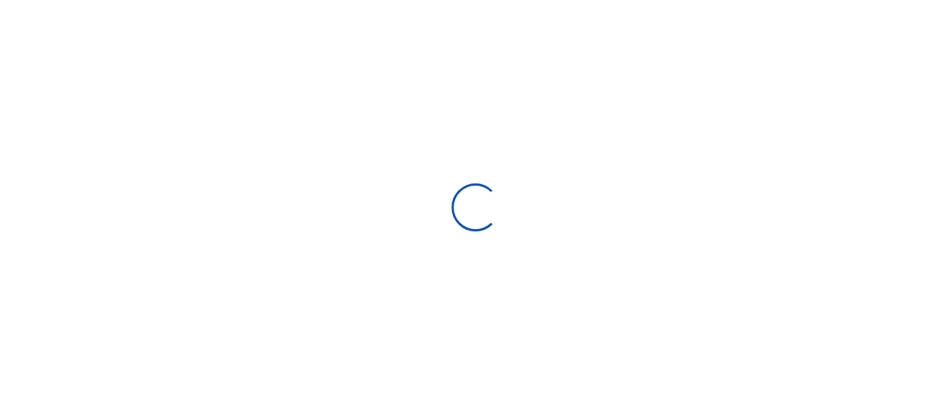
select select
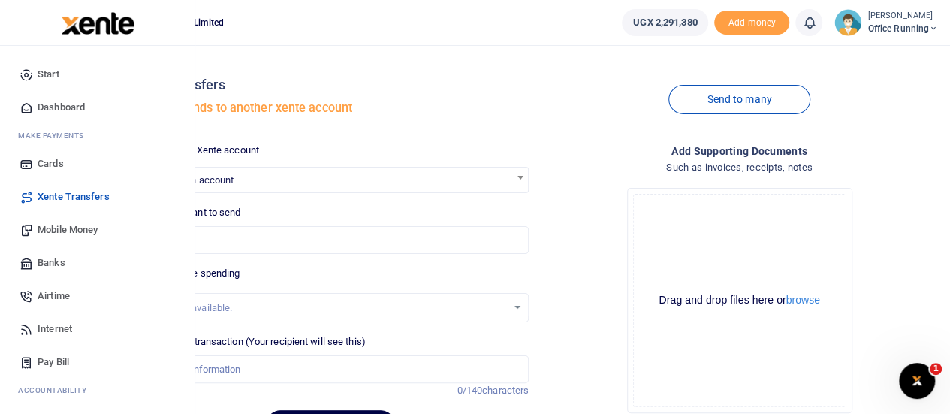
click at [75, 236] on span "Mobile Money" at bounding box center [68, 229] width 60 height 15
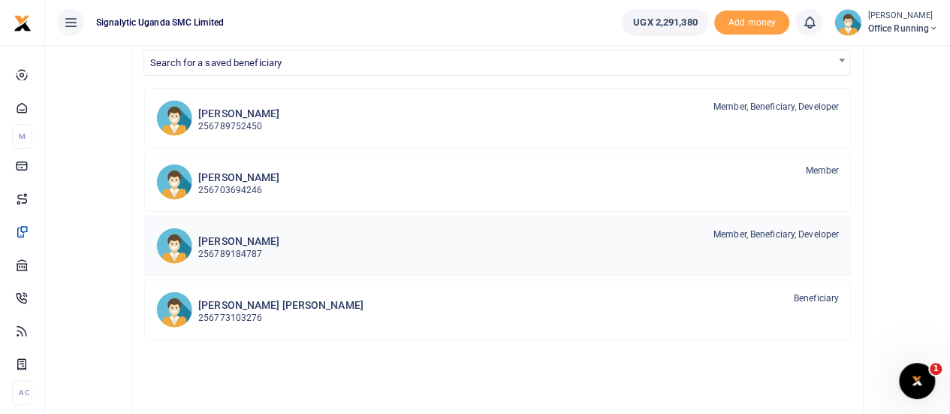
scroll to position [136, 0]
click at [412, 183] on div "Nasser Kawesa 256703694246 Member" at bounding box center [518, 181] width 641 height 35
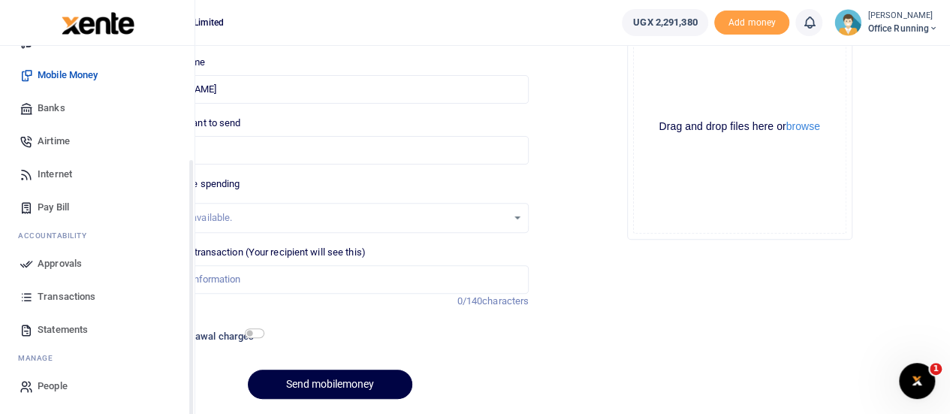
scroll to position [163, 0]
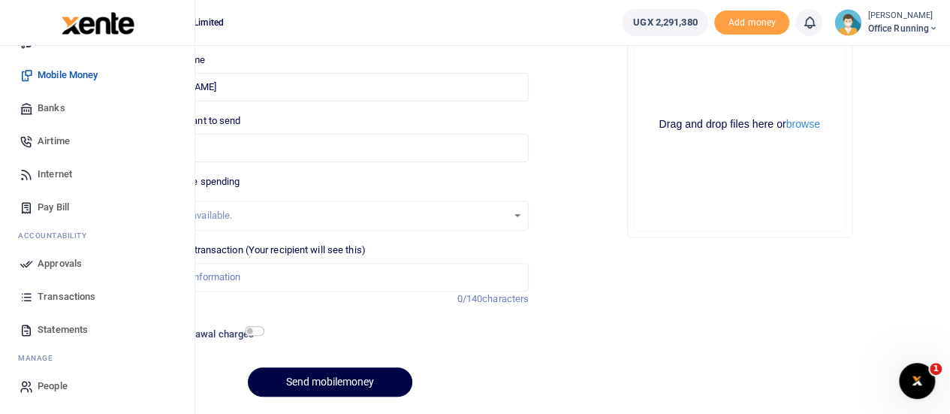
click at [47, 385] on span "People" at bounding box center [53, 386] width 30 height 15
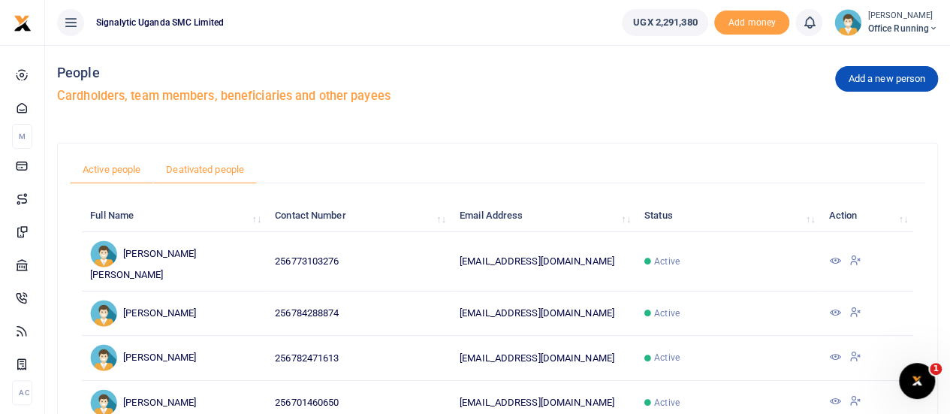
click at [203, 167] on link "Deativated people" at bounding box center [205, 169] width 104 height 29
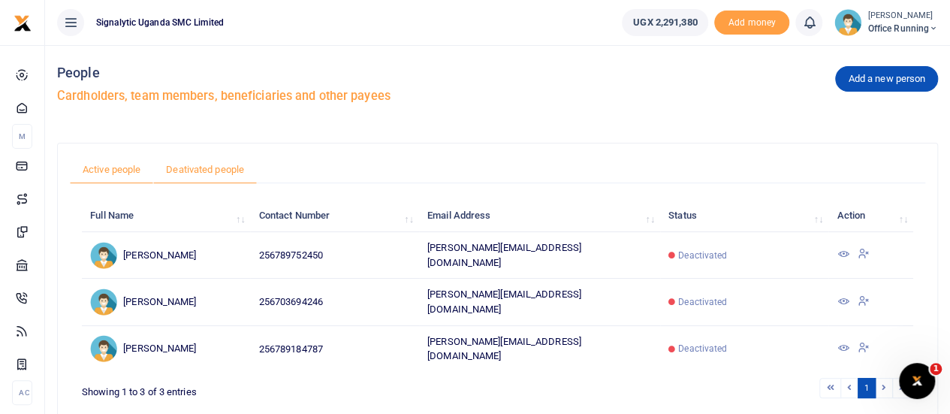
click at [119, 164] on link "Active people" at bounding box center [111, 169] width 83 height 29
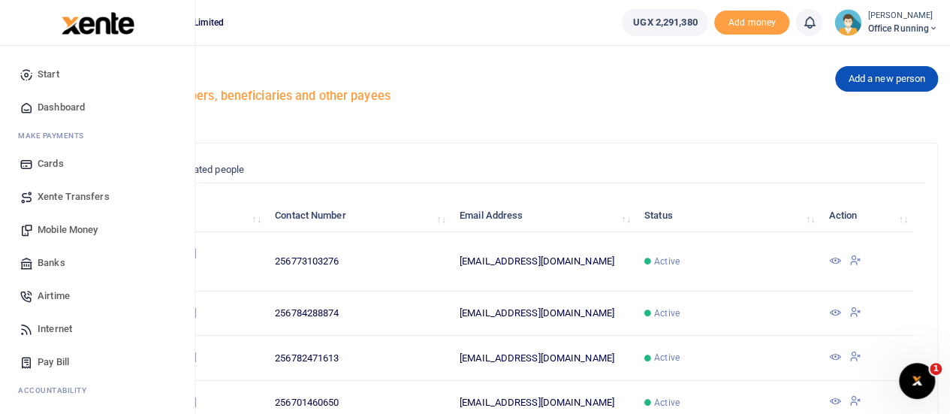
click at [78, 228] on span "Mobile Money" at bounding box center [68, 229] width 60 height 15
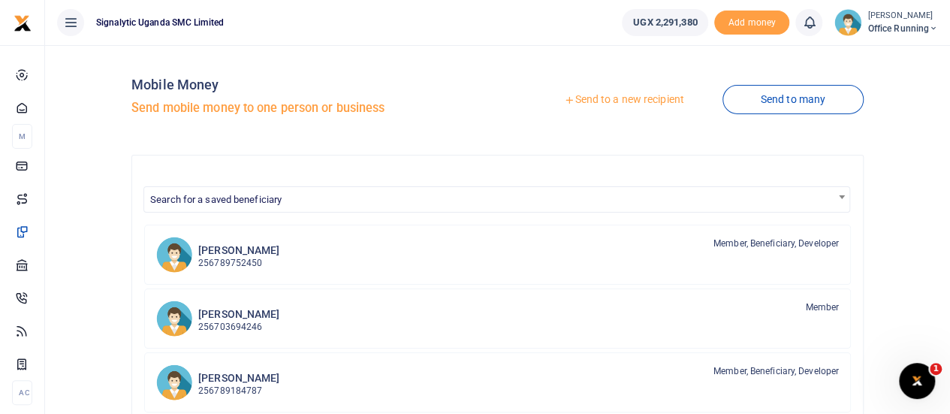
click at [616, 97] on link "Send to a new recipient" at bounding box center [624, 99] width 196 height 27
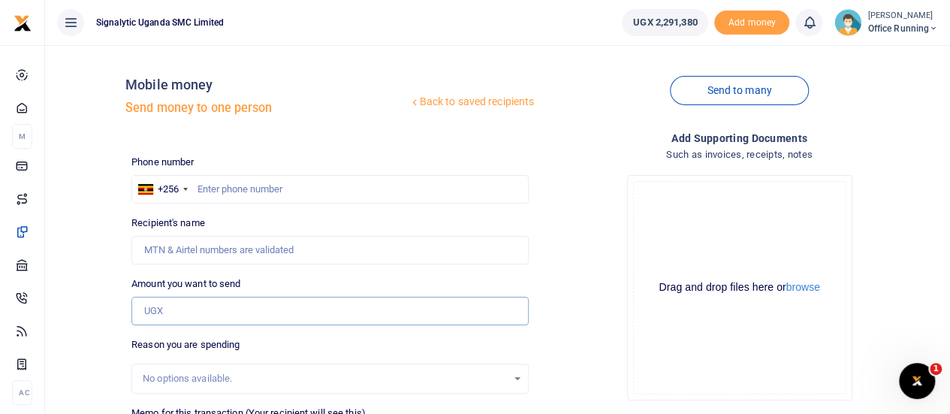
click at [198, 303] on input "Amount you want to send" at bounding box center [329, 311] width 397 height 29
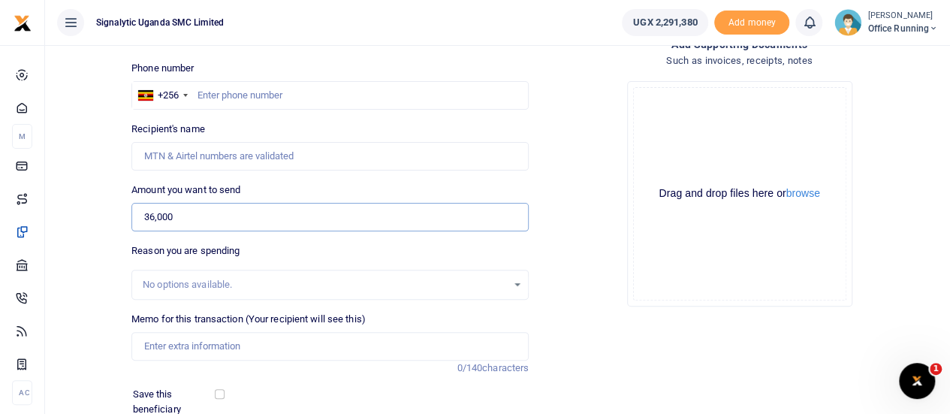
scroll to position [95, 0]
type input "36,000"
click at [185, 339] on input "Memo for this transaction (Your recipient will see this)" at bounding box center [329, 345] width 397 height 29
paste input "PROC00038"
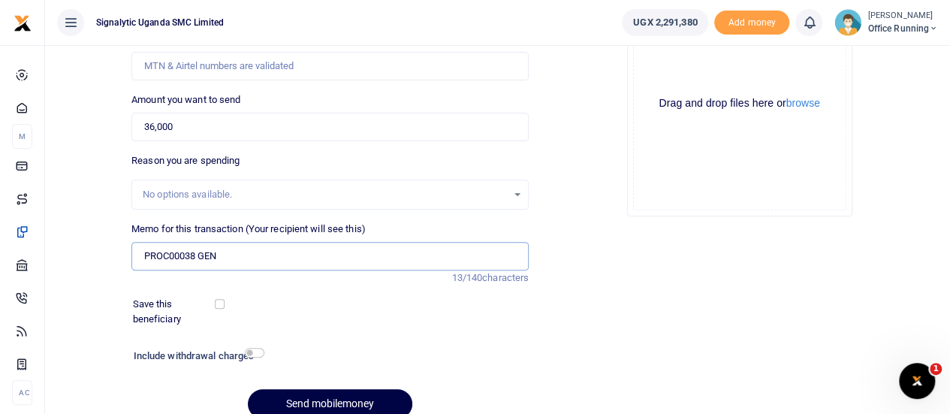
scroll to position [188, 0]
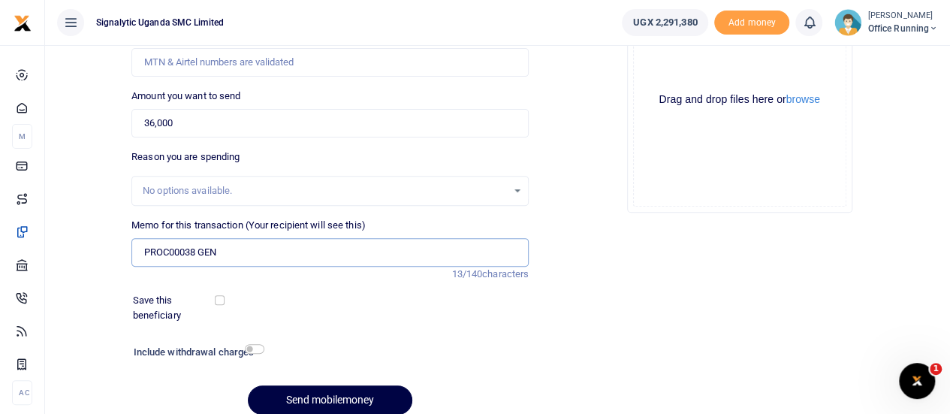
type input "PROC00038 GEN"
click at [219, 296] on input "checkbox" at bounding box center [220, 300] width 10 height 10
checkbox input "true"
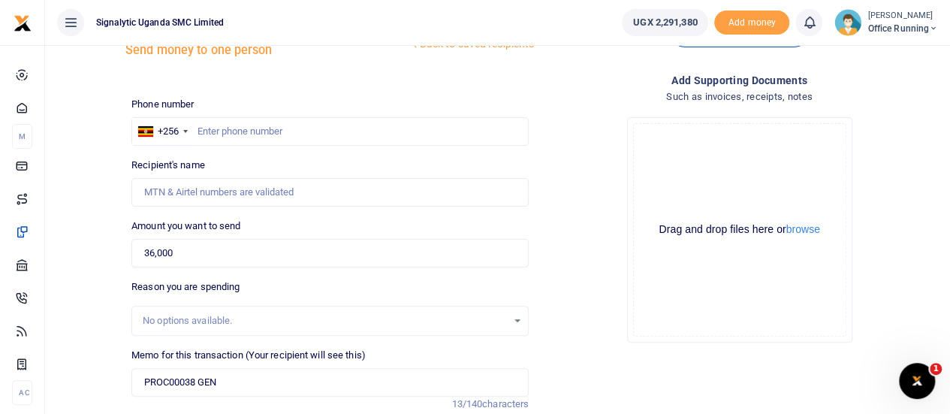
scroll to position [57, 0]
click at [227, 195] on input "Recipient's name" at bounding box center [329, 193] width 397 height 29
click at [230, 137] on input "text" at bounding box center [329, 132] width 397 height 29
type input "774859138"
type input "[PERSON_NAME] [PERSON_NAME]"
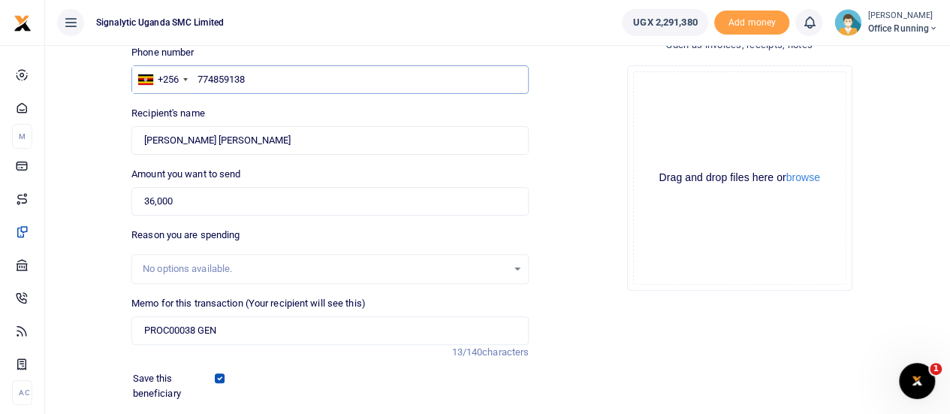
scroll to position [110, 0]
type input "774859138"
click at [245, 270] on div "No options available." at bounding box center [325, 268] width 364 height 15
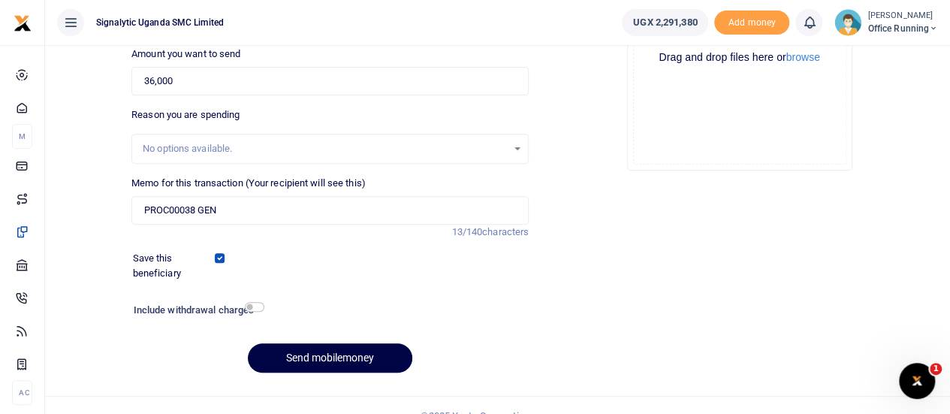
scroll to position [231, 0]
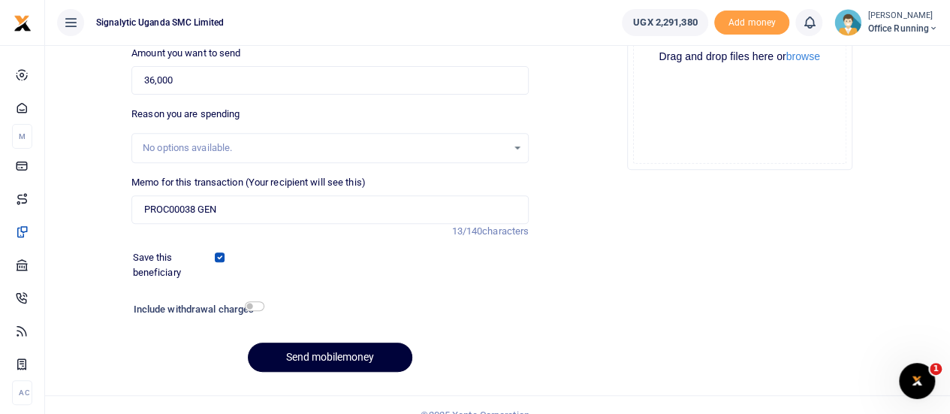
click at [337, 348] on button "Send mobilemoney" at bounding box center [330, 356] width 164 height 29
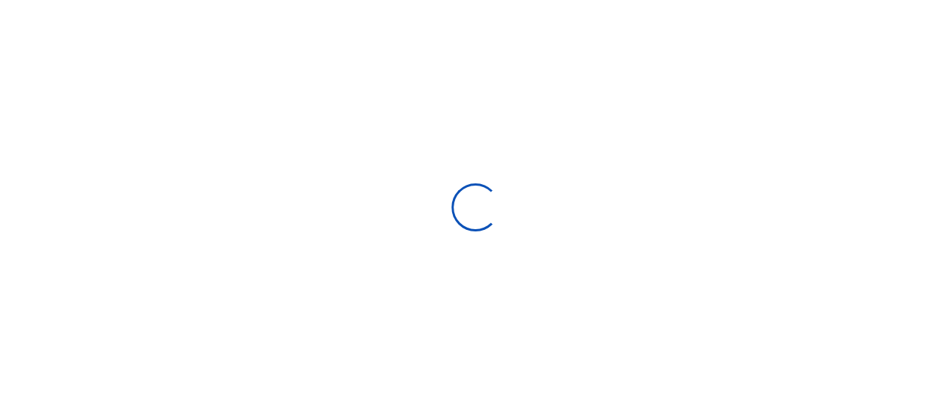
scroll to position [231, 0]
select select "Loading bundles"
select select
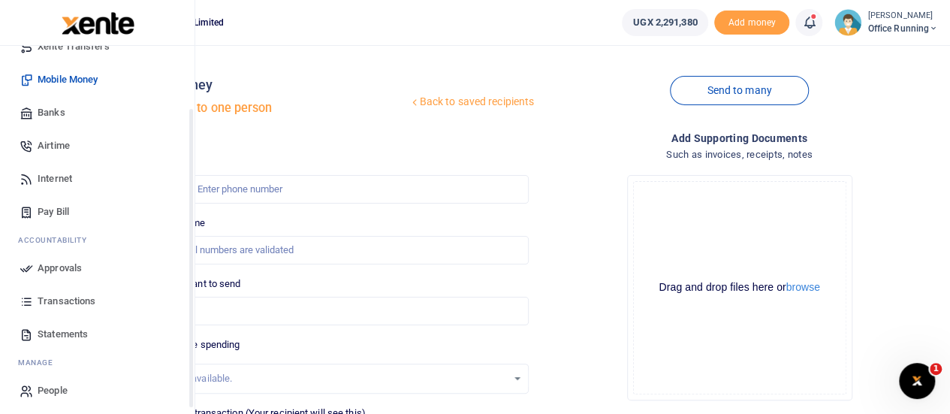
scroll to position [155, 0]
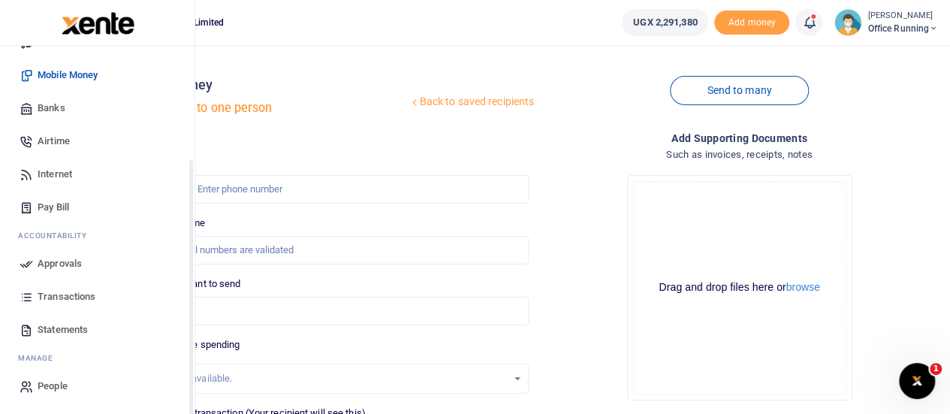
click at [65, 269] on span "Approvals" at bounding box center [60, 263] width 44 height 15
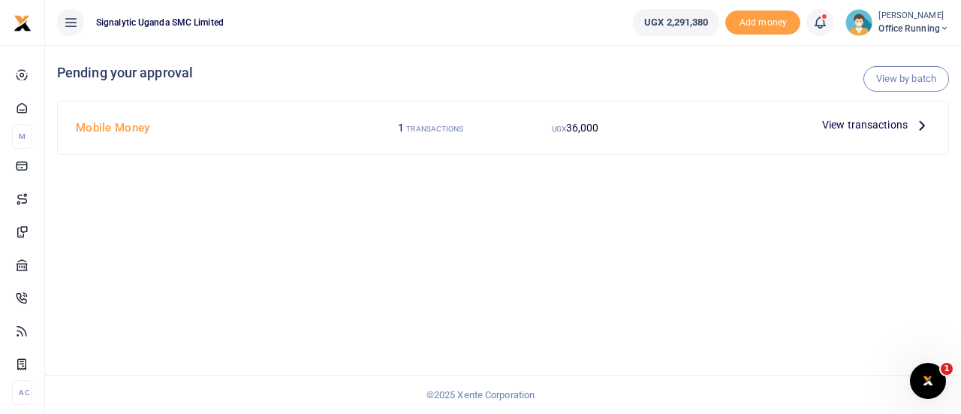
click at [882, 119] on span "View transactions" at bounding box center [865, 124] width 86 height 17
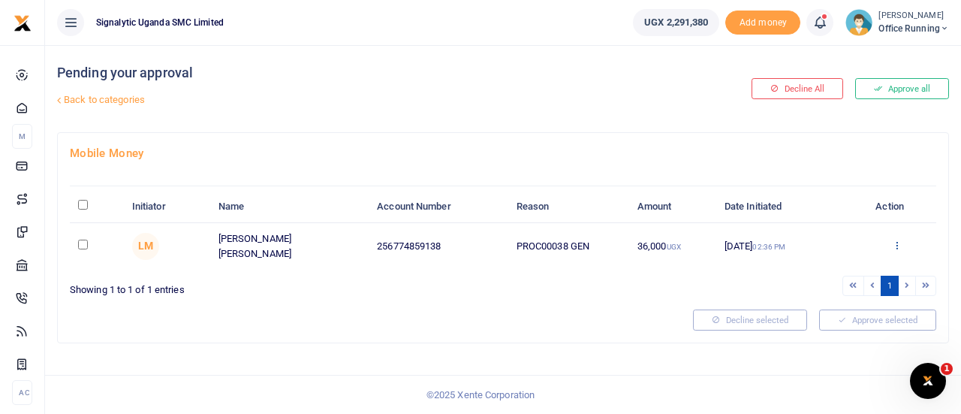
click at [899, 243] on icon at bounding box center [897, 245] width 10 height 11
click at [826, 265] on link "Approve" at bounding box center [842, 268] width 119 height 21
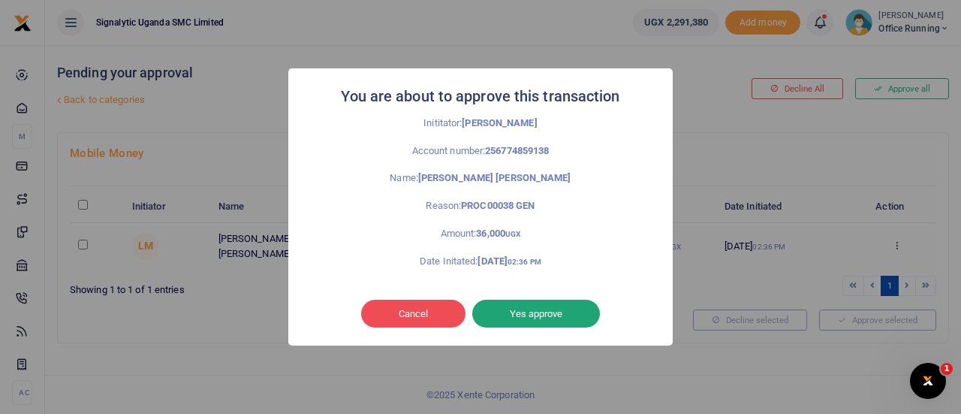
click at [560, 304] on button "Yes approve" at bounding box center [536, 314] width 128 height 29
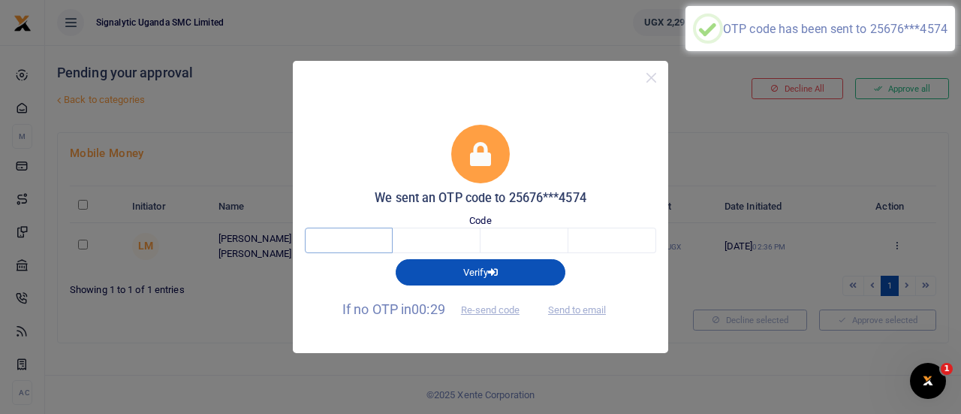
click at [342, 246] on input "text" at bounding box center [349, 241] width 88 height 26
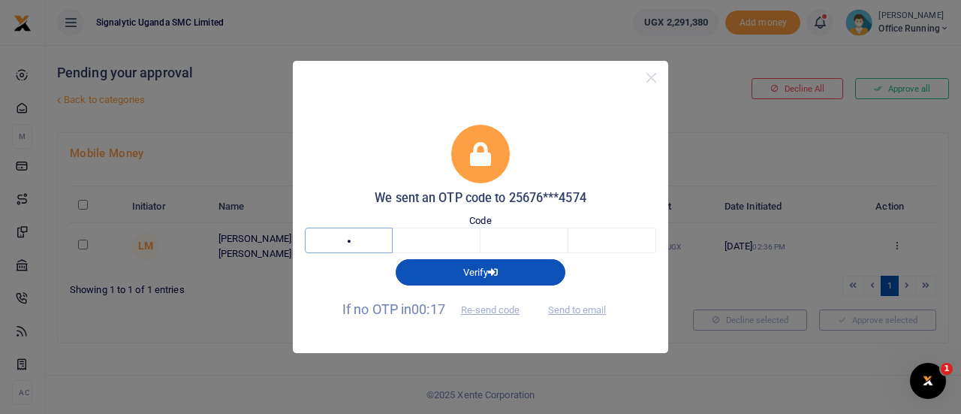
type input "9"
type input "3"
type input "4"
type input "5"
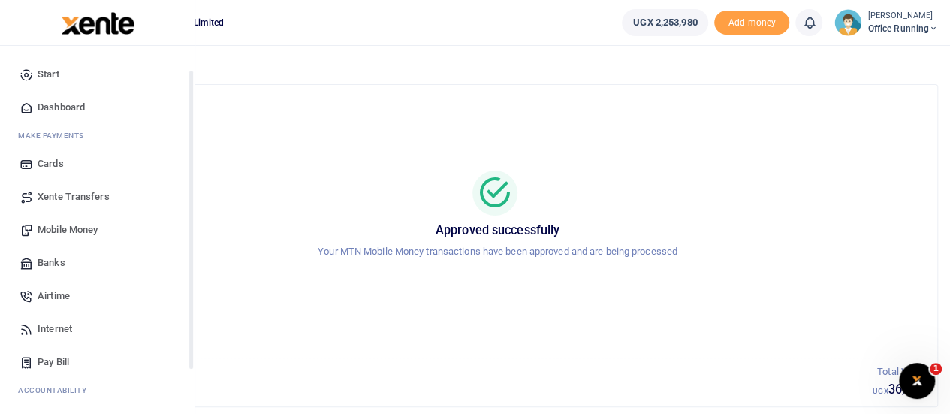
scroll to position [155, 0]
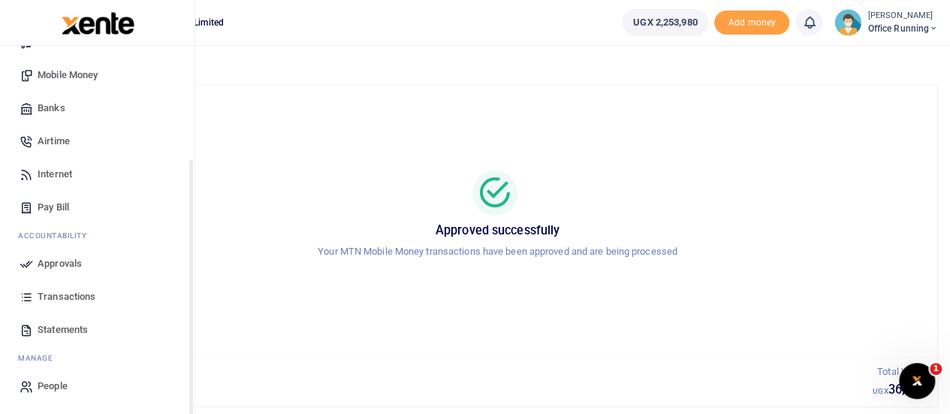
click at [65, 295] on span "Transactions" at bounding box center [67, 296] width 58 height 15
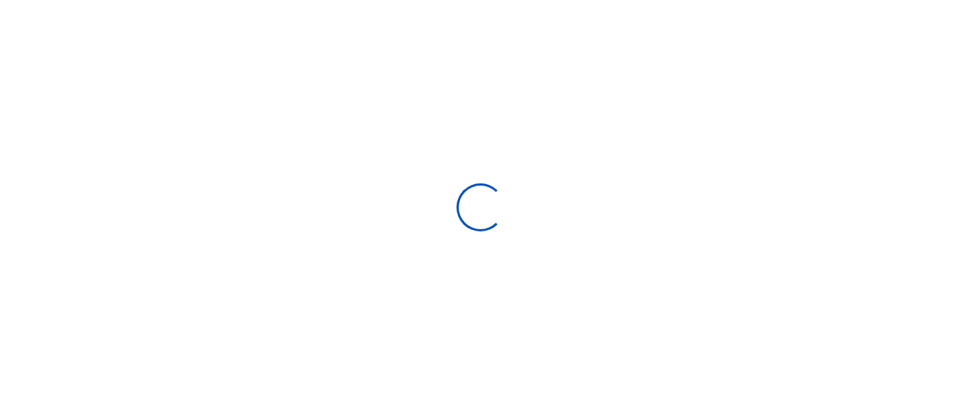
type input "[DATE] - [DATE]"
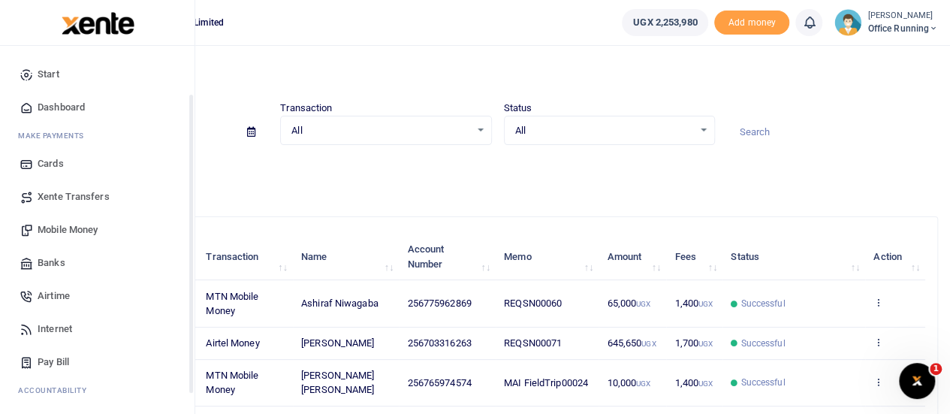
scroll to position [155, 0]
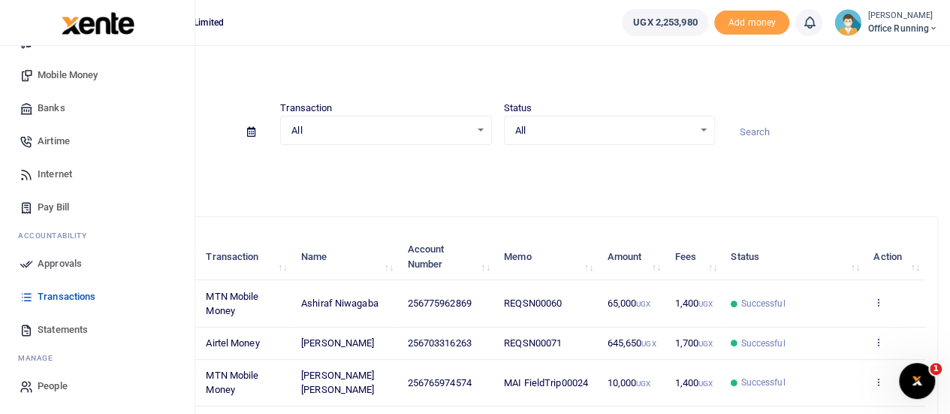
click at [51, 297] on span "Transactions" at bounding box center [67, 296] width 58 height 15
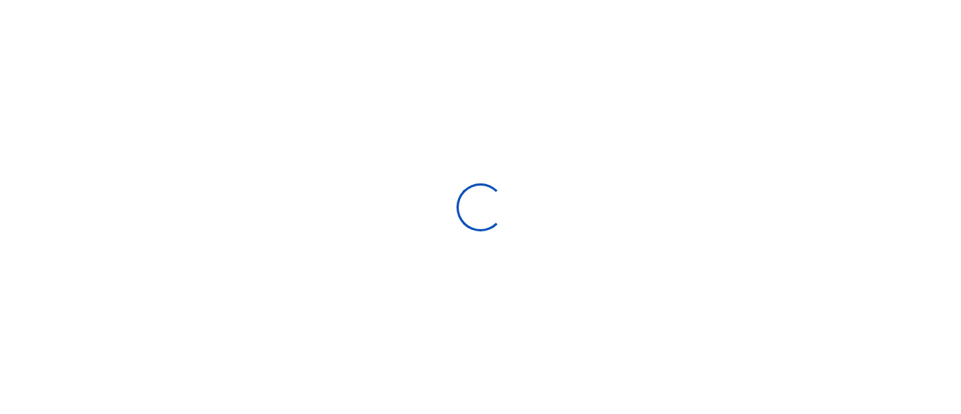
select select
type input "[DATE] - [DATE]"
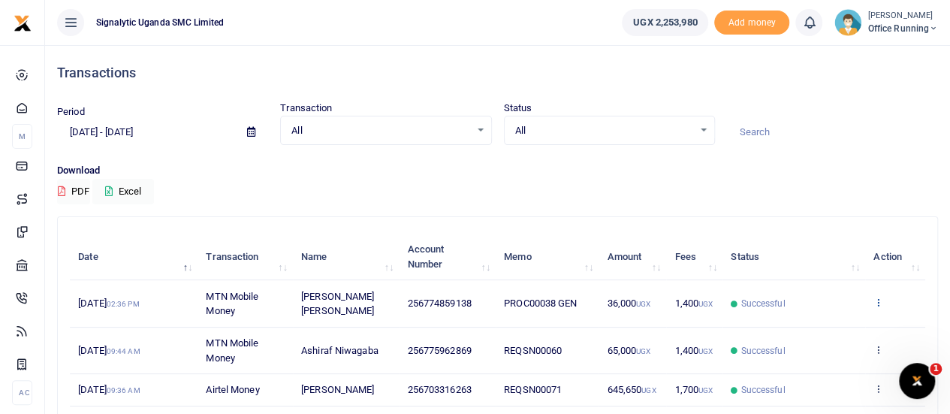
click at [879, 297] on icon at bounding box center [878, 302] width 10 height 11
click at [813, 325] on link "View details" at bounding box center [824, 328] width 119 height 21
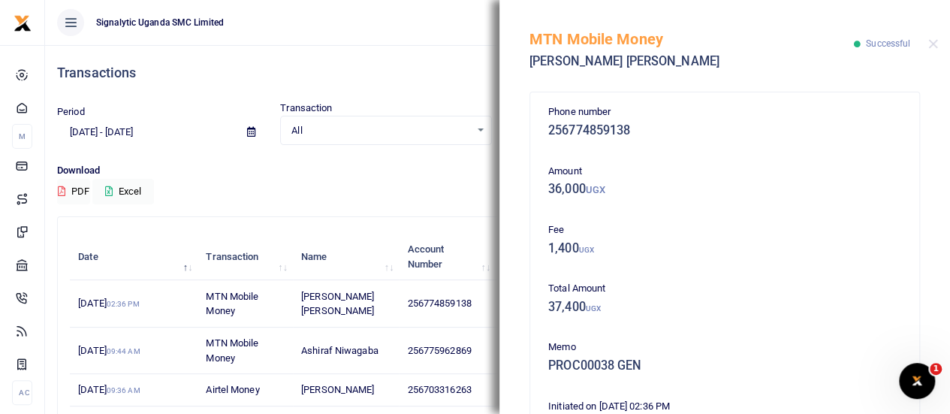
click at [456, 31] on ul "Signalytic Uganda SMC Limited" at bounding box center [327, 22] width 565 height 45
click at [933, 43] on button "Close" at bounding box center [933, 44] width 10 height 10
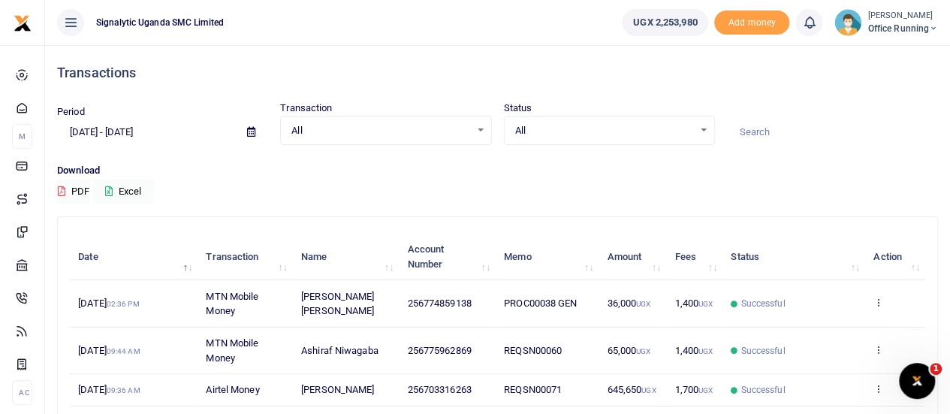
click at [905, 16] on small "[PERSON_NAME]" at bounding box center [902, 16] width 71 height 13
click at [892, 45] on link "Switch accounts" at bounding box center [879, 54] width 119 height 21
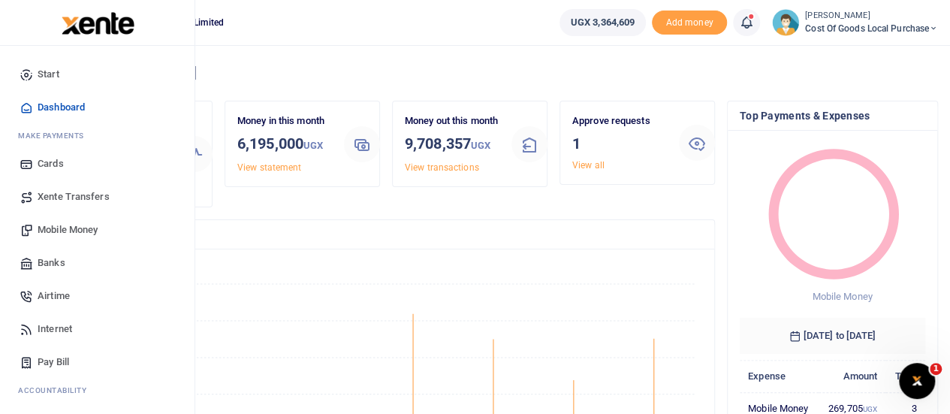
scroll to position [155, 0]
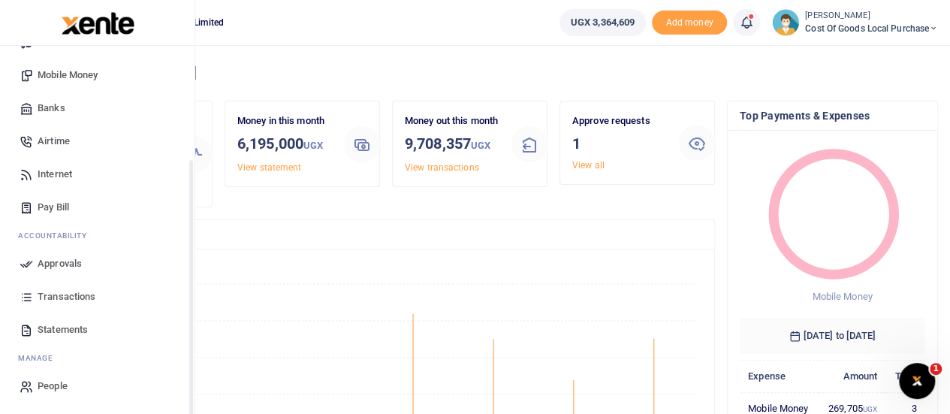
click at [65, 259] on span "Approvals" at bounding box center [60, 263] width 44 height 15
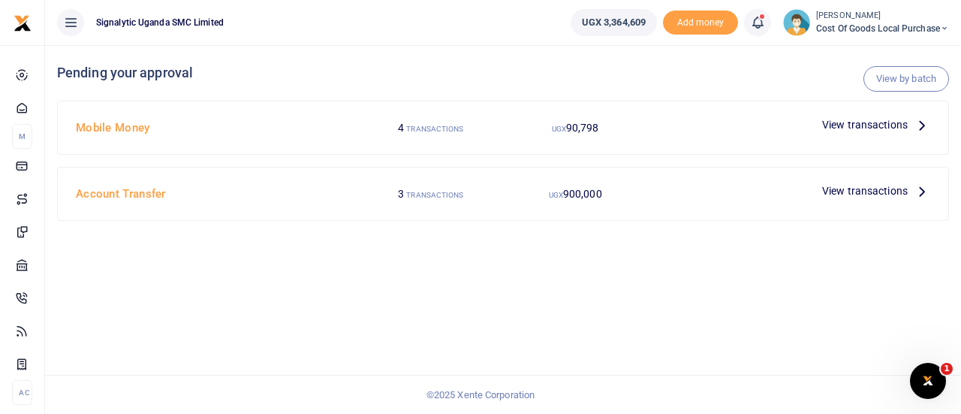
click at [889, 122] on span "View transactions" at bounding box center [865, 124] width 86 height 17
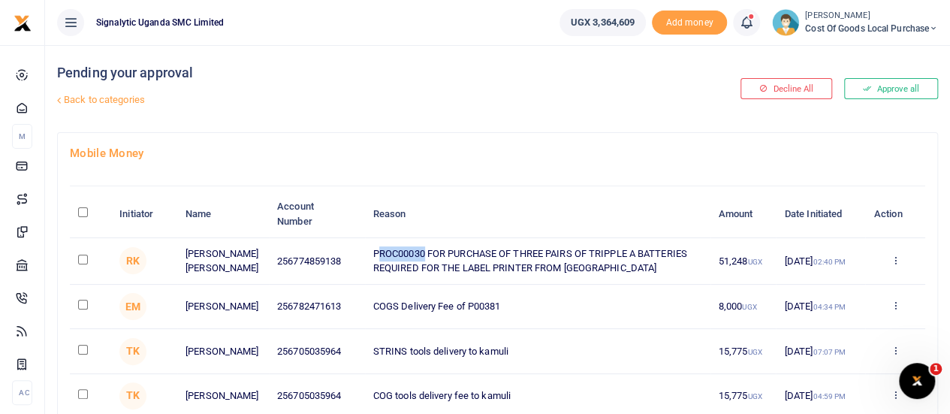
drag, startPoint x: 425, startPoint y: 252, endPoint x: 376, endPoint y: 253, distance: 48.8
click at [376, 253] on td "PROC00030 FOR PURCHASE OF THREE PAIRS OF TRIPPLE A BATTERIES REQUIRED FOR THE L…" at bounding box center [537, 261] width 345 height 47
click at [581, 264] on td "PROC00030 FOR PURCHASE OF THREE PAIRS OF TRIPPLE A BATTERIES REQUIRED FOR THE L…" at bounding box center [537, 261] width 345 height 47
click at [894, 255] on icon at bounding box center [895, 260] width 10 height 11
click at [825, 281] on link "Approve" at bounding box center [839, 284] width 119 height 21
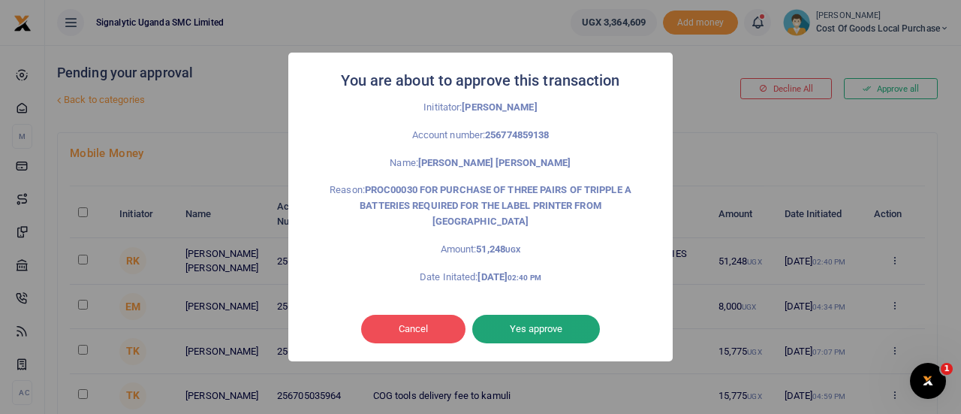
click at [554, 318] on button "Yes approve" at bounding box center [536, 329] width 128 height 29
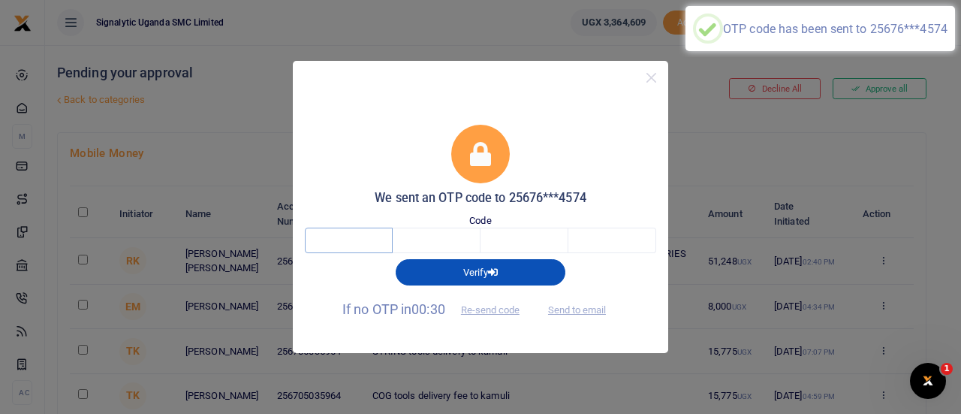
click at [321, 243] on input "text" at bounding box center [349, 241] width 88 height 26
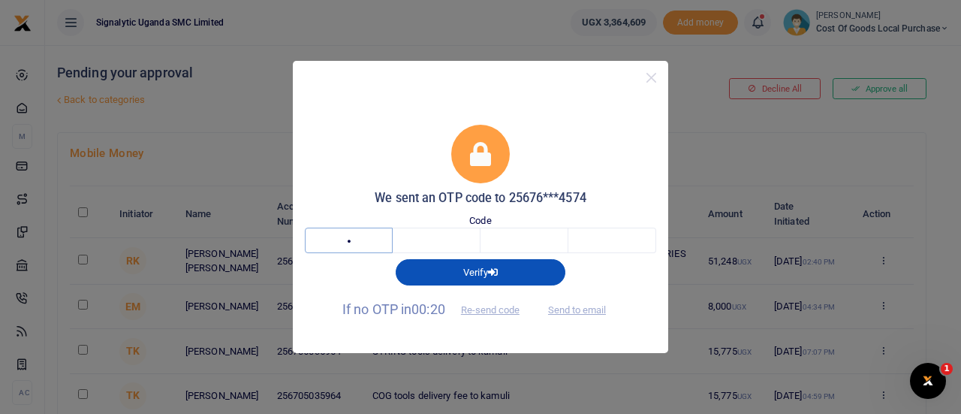
type input "7"
type input "1"
type input "5"
type input "1"
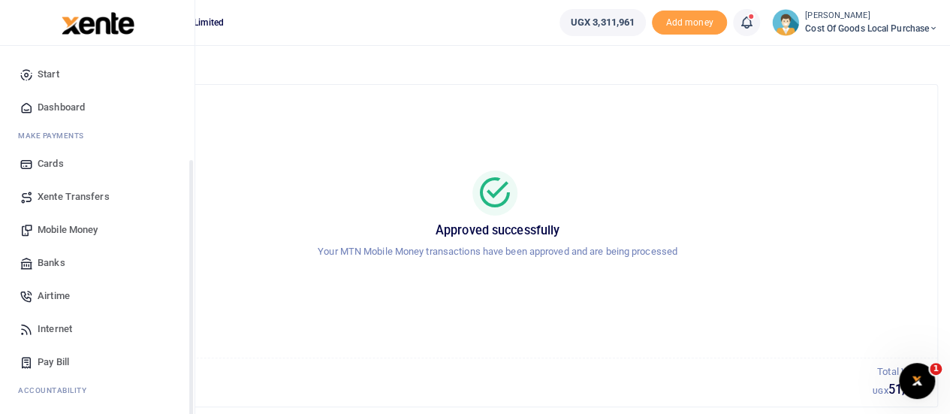
scroll to position [155, 0]
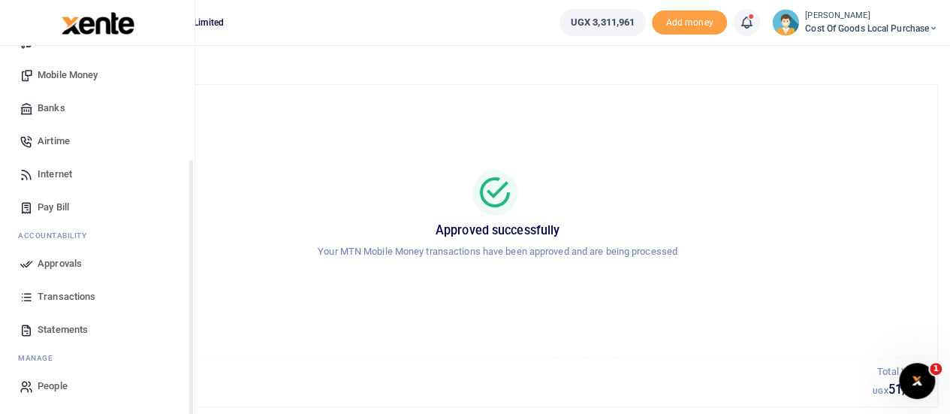
click at [68, 254] on link "Approvals" at bounding box center [97, 263] width 170 height 33
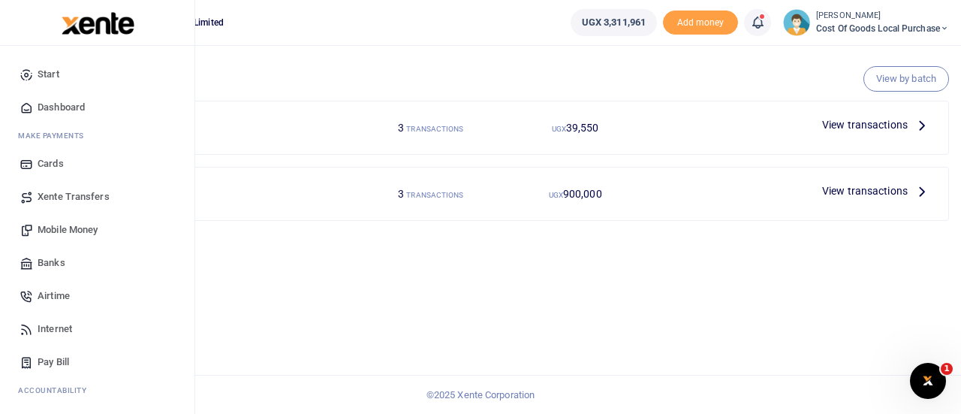
scroll to position [155, 0]
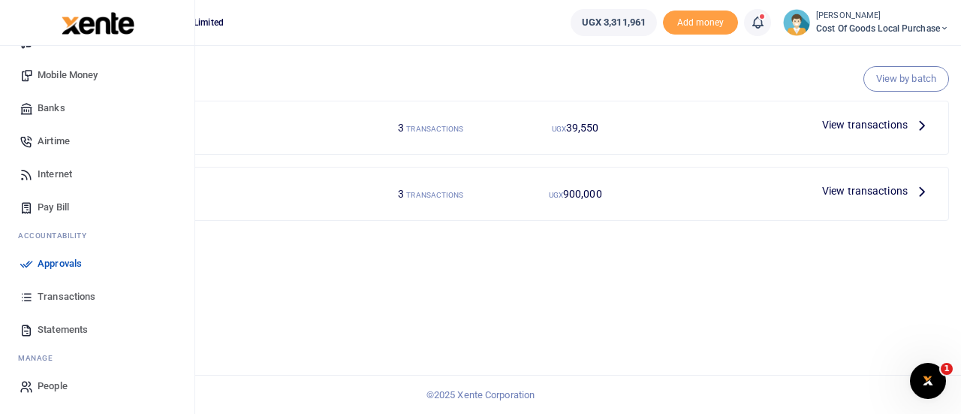
click at [62, 293] on span "Transactions" at bounding box center [67, 296] width 58 height 15
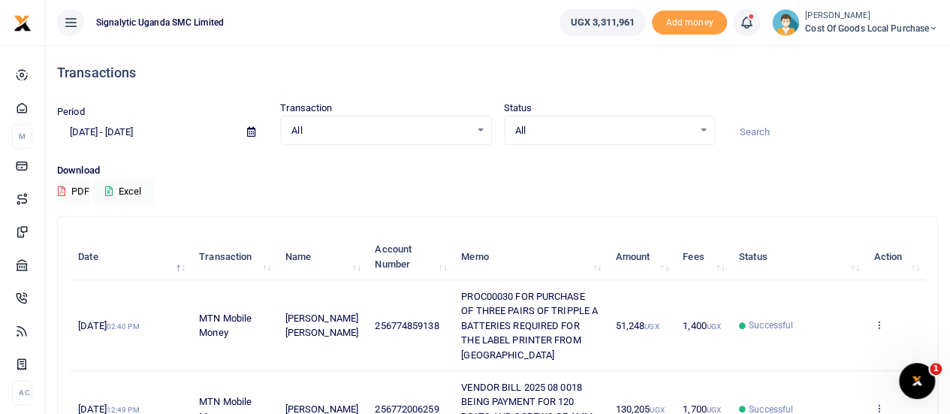
click at [876, 317] on td "View details Send again" at bounding box center [895, 325] width 60 height 91
click at [879, 316] on td "View details Send again" at bounding box center [895, 325] width 60 height 91
click at [880, 324] on icon at bounding box center [878, 324] width 10 height 11
click at [829, 344] on link "View details" at bounding box center [824, 349] width 119 height 21
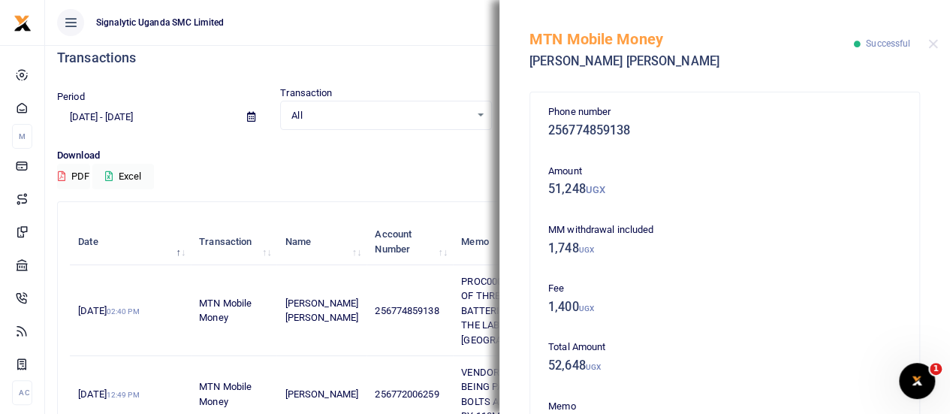
click at [405, 37] on ul "Signalytic Uganda SMC Limited" at bounding box center [296, 22] width 502 height 45
click at [933, 44] on button "Close" at bounding box center [933, 44] width 10 height 10
